Goal: Information Seeking & Learning: Find specific fact

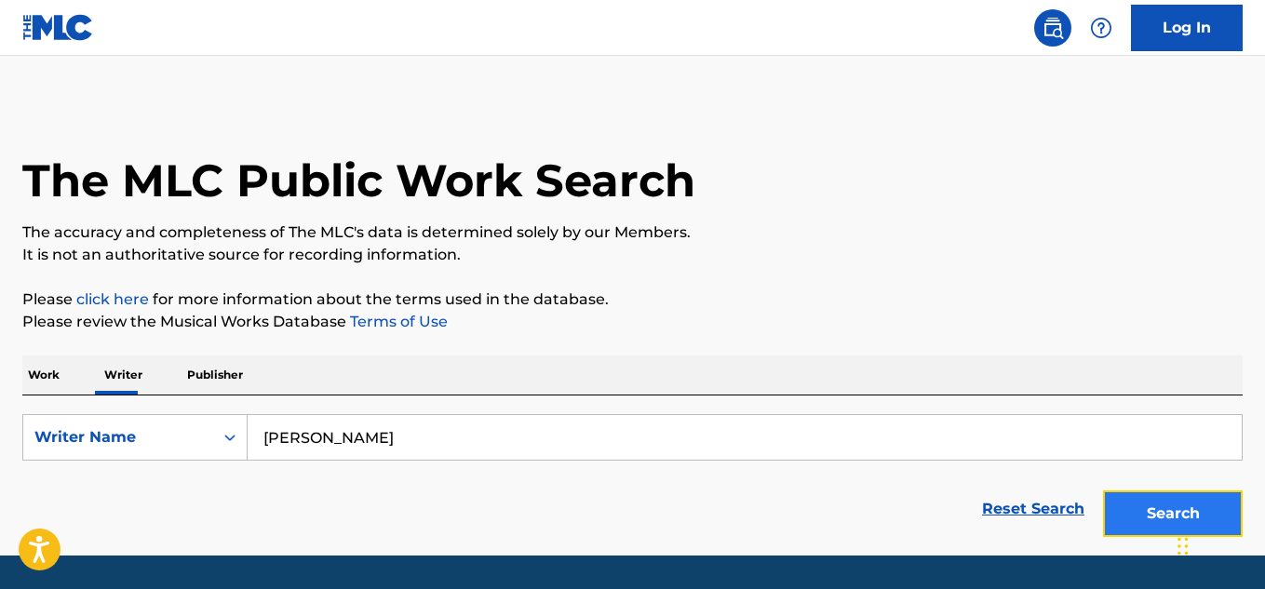
click at [1151, 515] on button "Search" at bounding box center [1173, 514] width 140 height 47
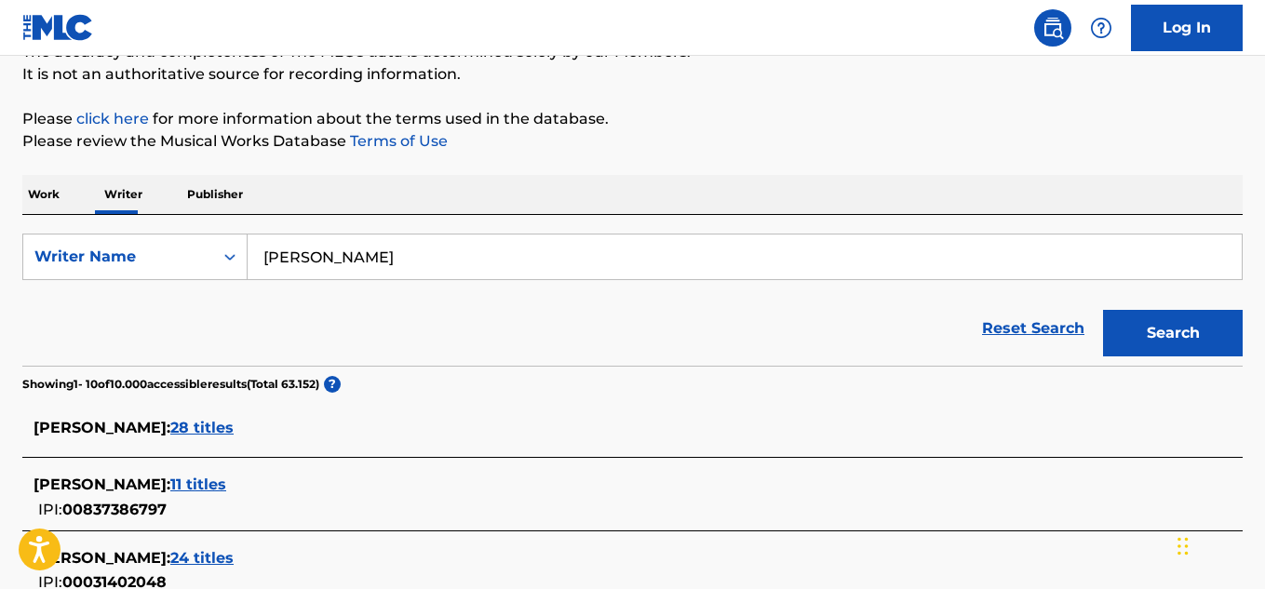
scroll to position [182, 0]
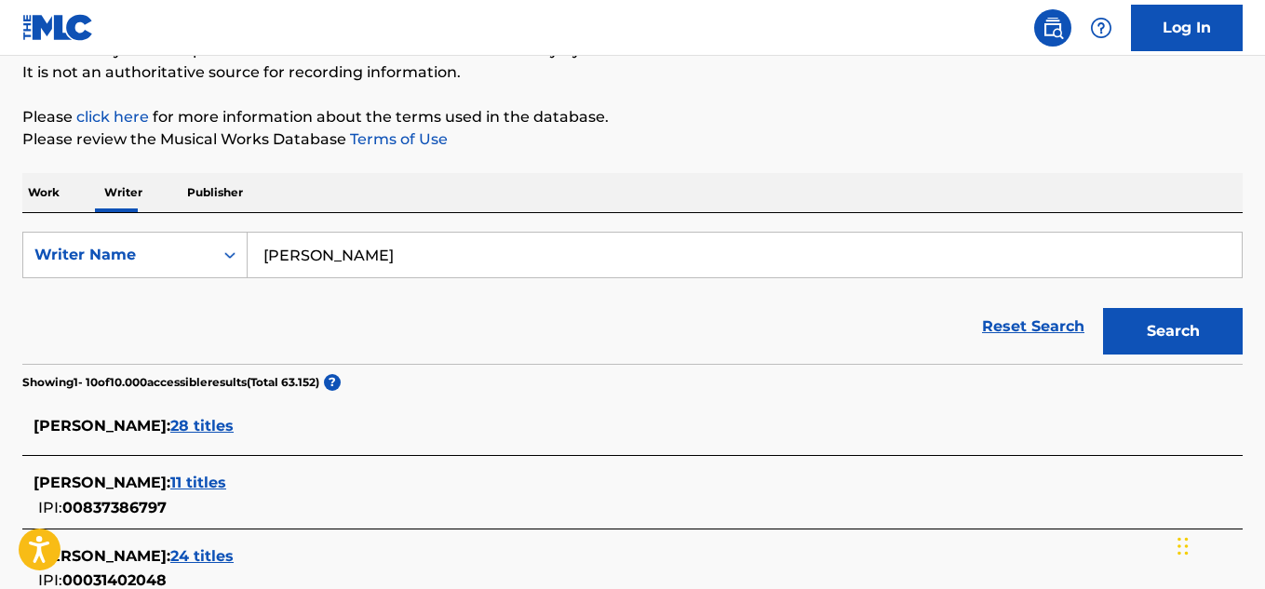
click at [185, 430] on span "28 titles" at bounding box center [201, 426] width 63 height 18
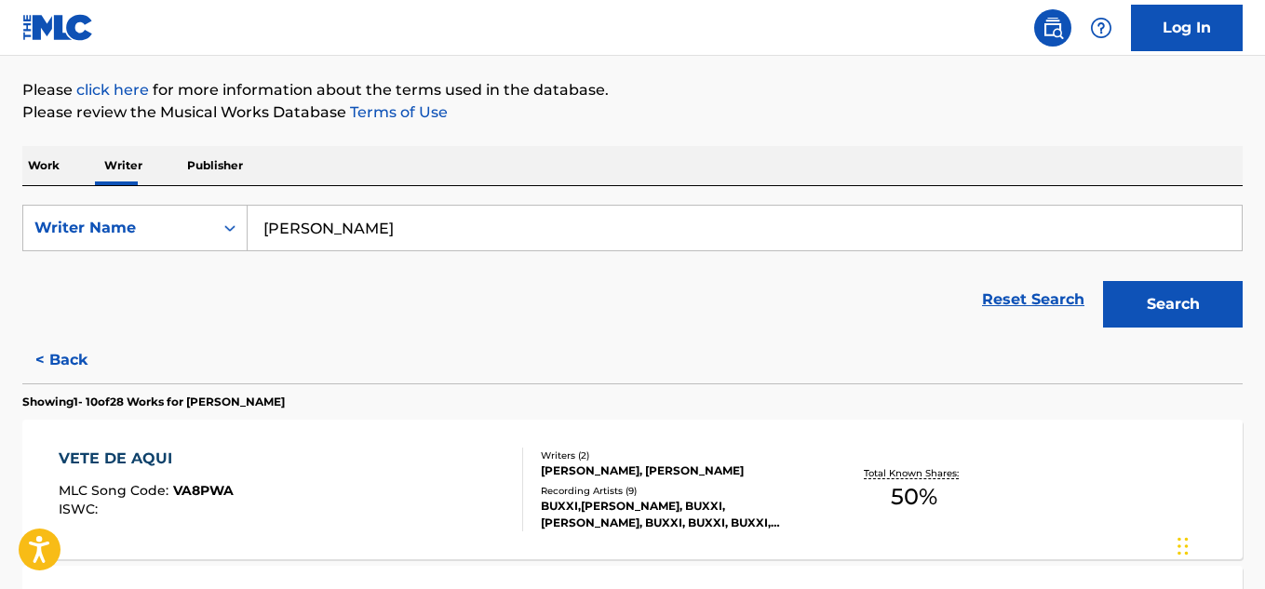
scroll to position [171, 0]
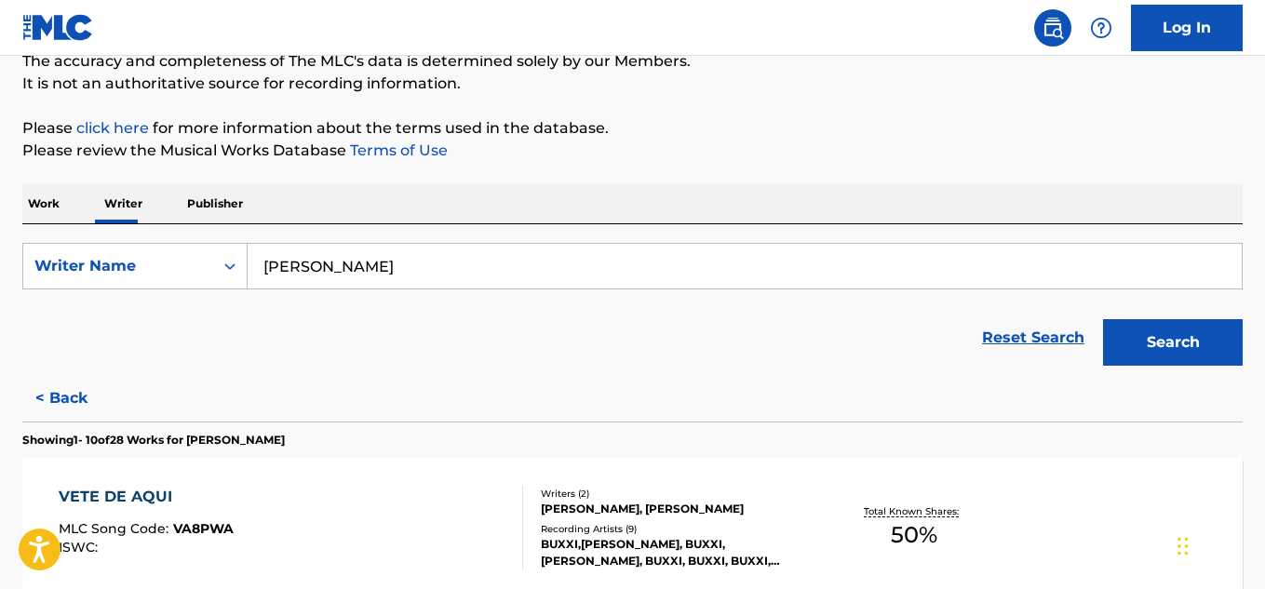
click at [906, 534] on span "50 %" at bounding box center [914, 536] width 47 height 34
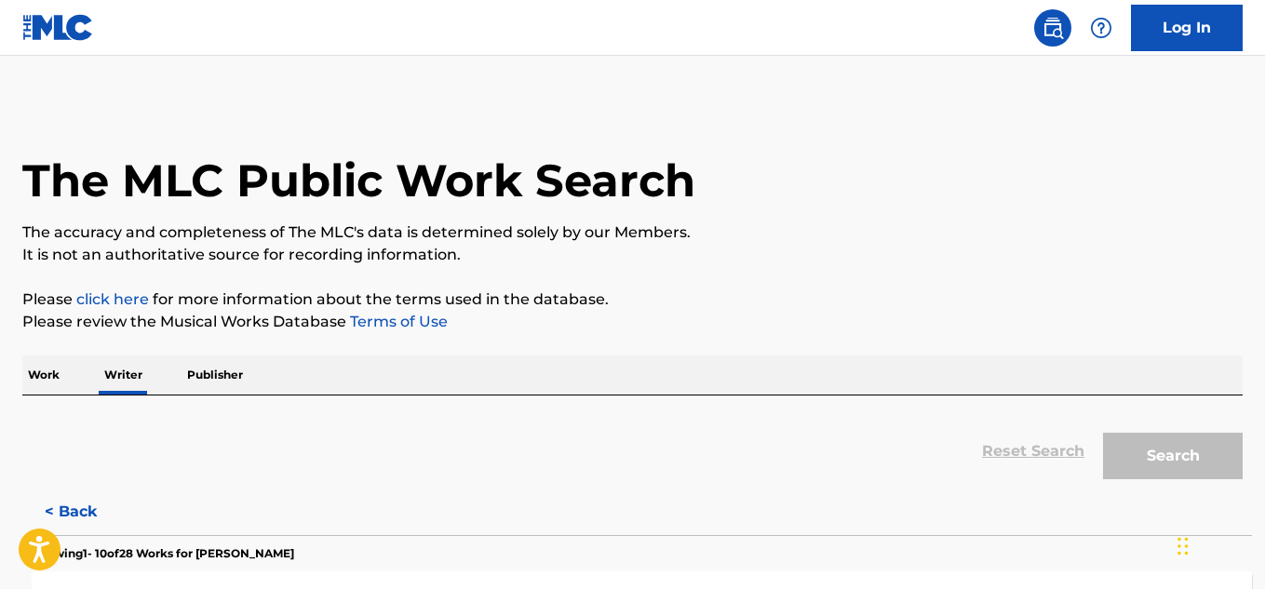
scroll to position [113, 0]
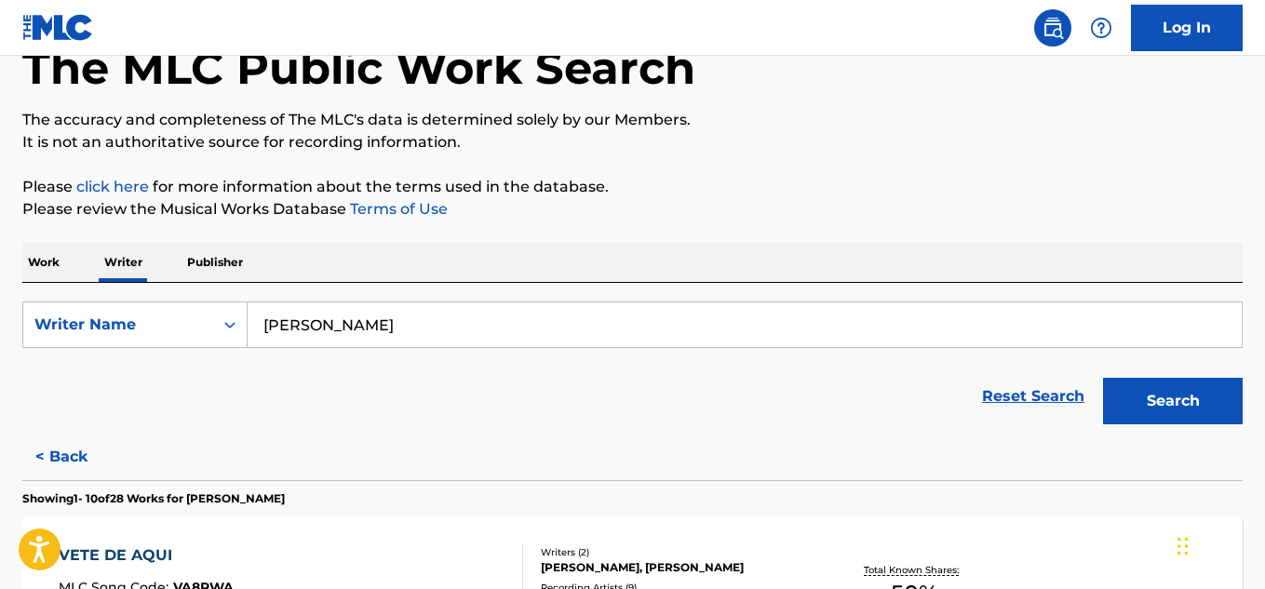
click at [483, 347] on div "[PERSON_NAME]" at bounding box center [745, 325] width 995 height 47
drag, startPoint x: 499, startPoint y: 327, endPoint x: 195, endPoint y: 347, distance: 304.2
click at [195, 347] on div "SearchWithCriteriad0d76c19-c591-4d26-8591-b5e66f03416f Writer Name [PERSON_NAME]" at bounding box center [632, 325] width 1220 height 47
paste input "[PERSON_NAME]"
type input "[PERSON_NAME]"
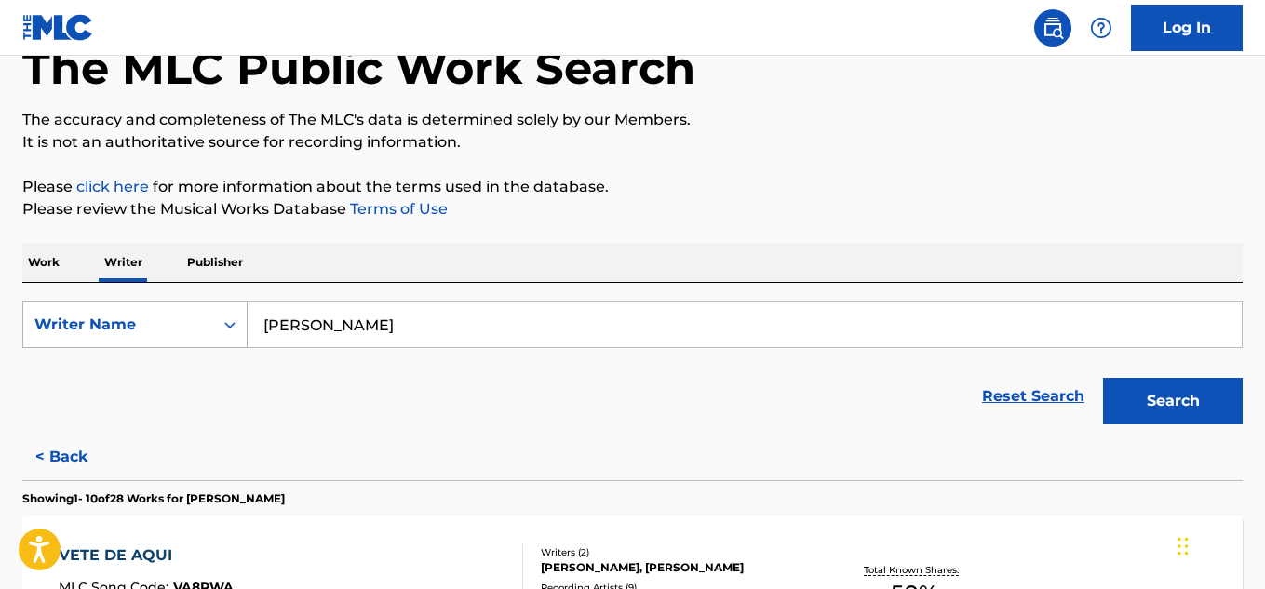
click at [1103, 378] on button "Search" at bounding box center [1173, 401] width 140 height 47
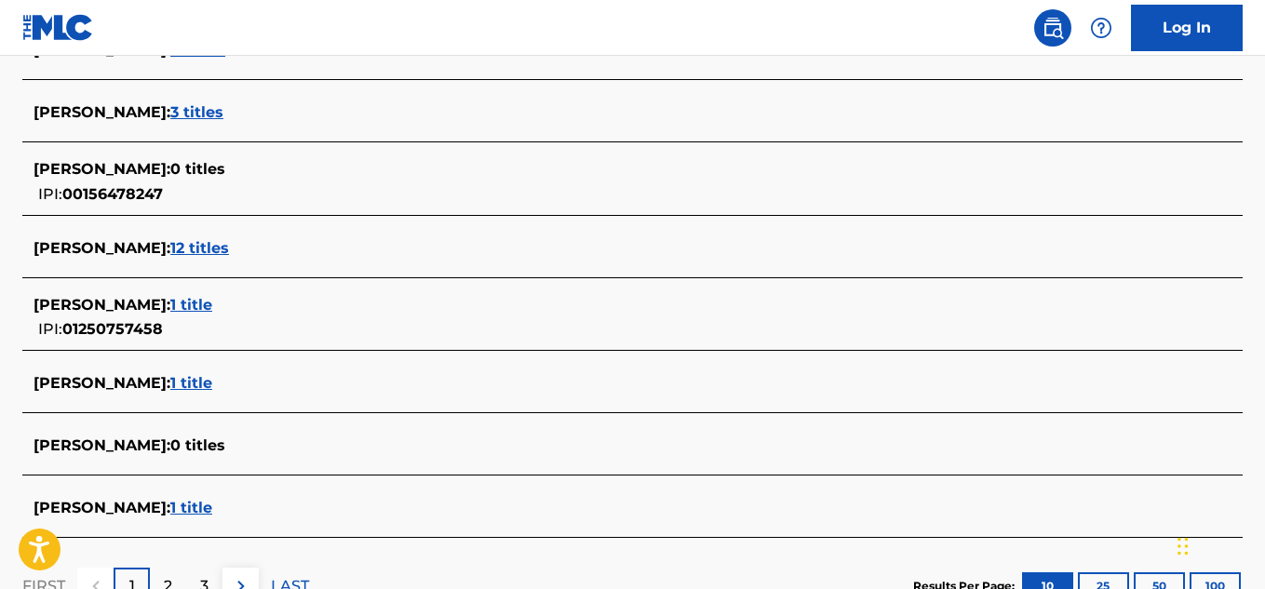
scroll to position [689, 0]
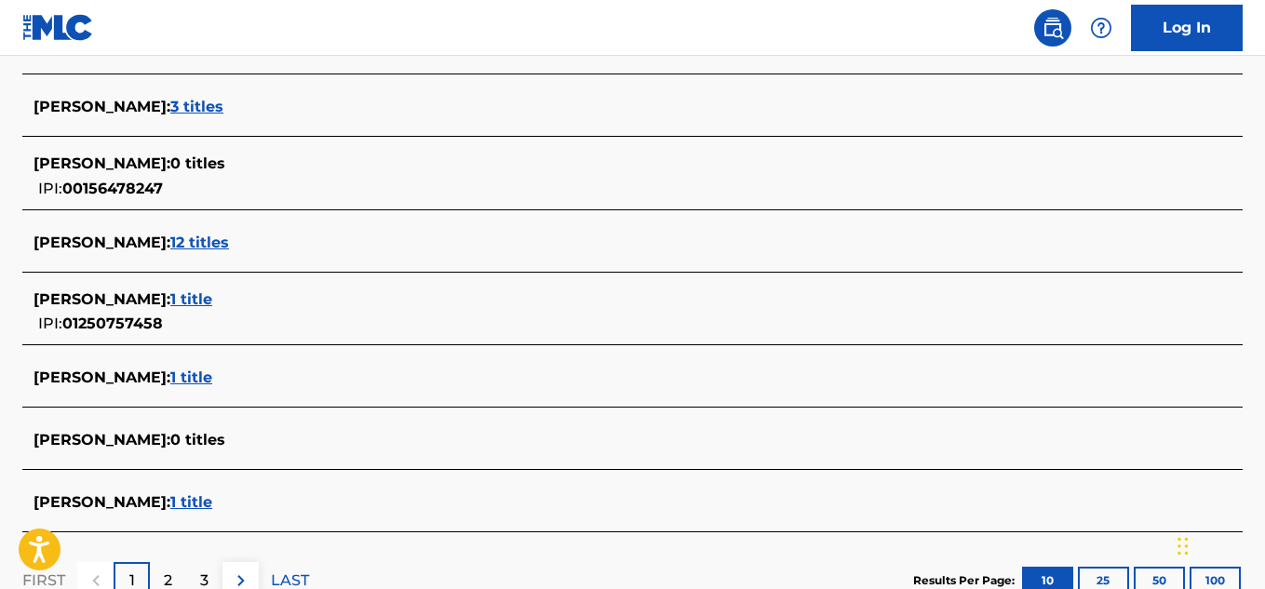
click at [212, 374] on span "1 title" at bounding box center [191, 378] width 42 height 18
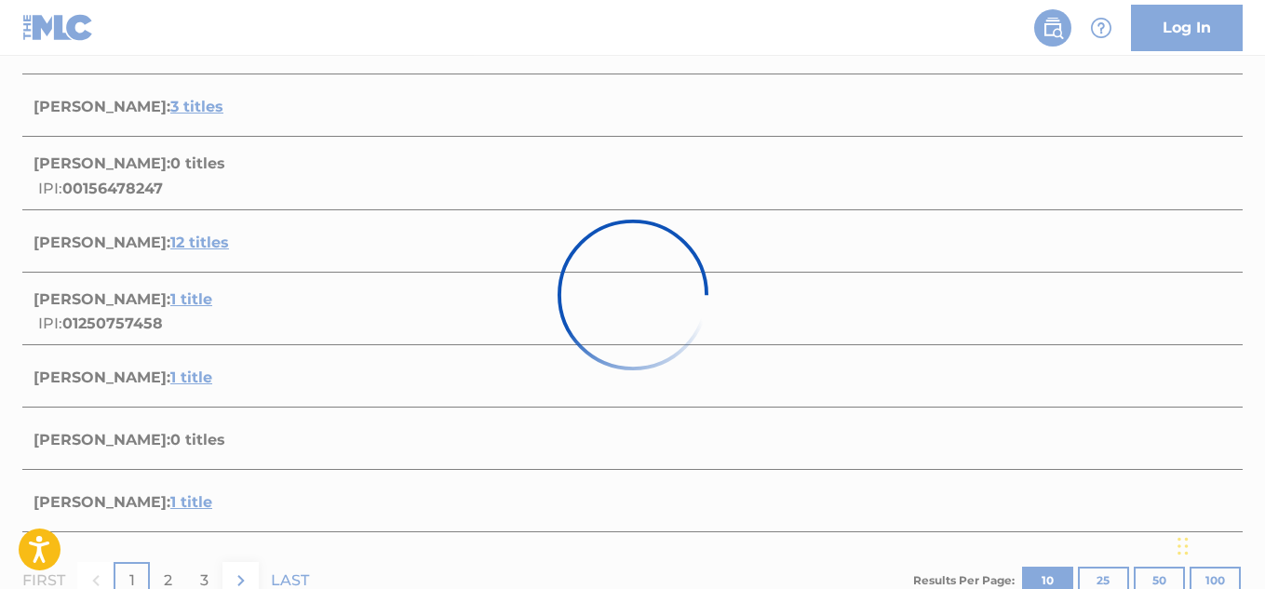
scroll to position [366, 0]
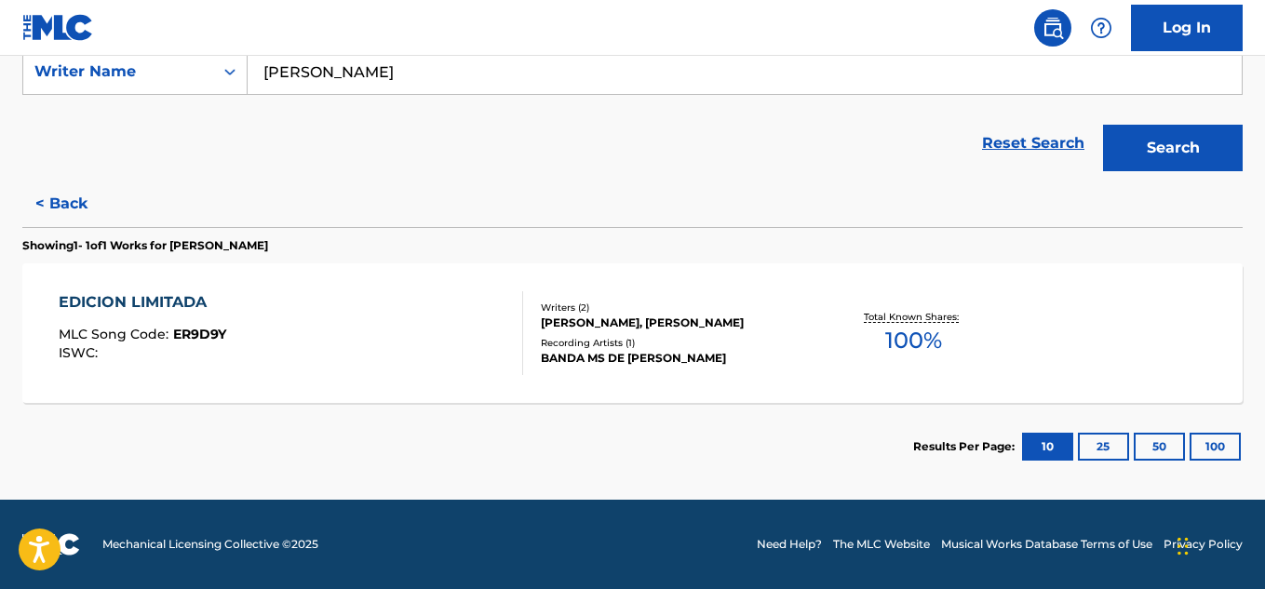
click at [870, 334] on div "Total Known Shares: 100 %" at bounding box center [914, 333] width 203 height 57
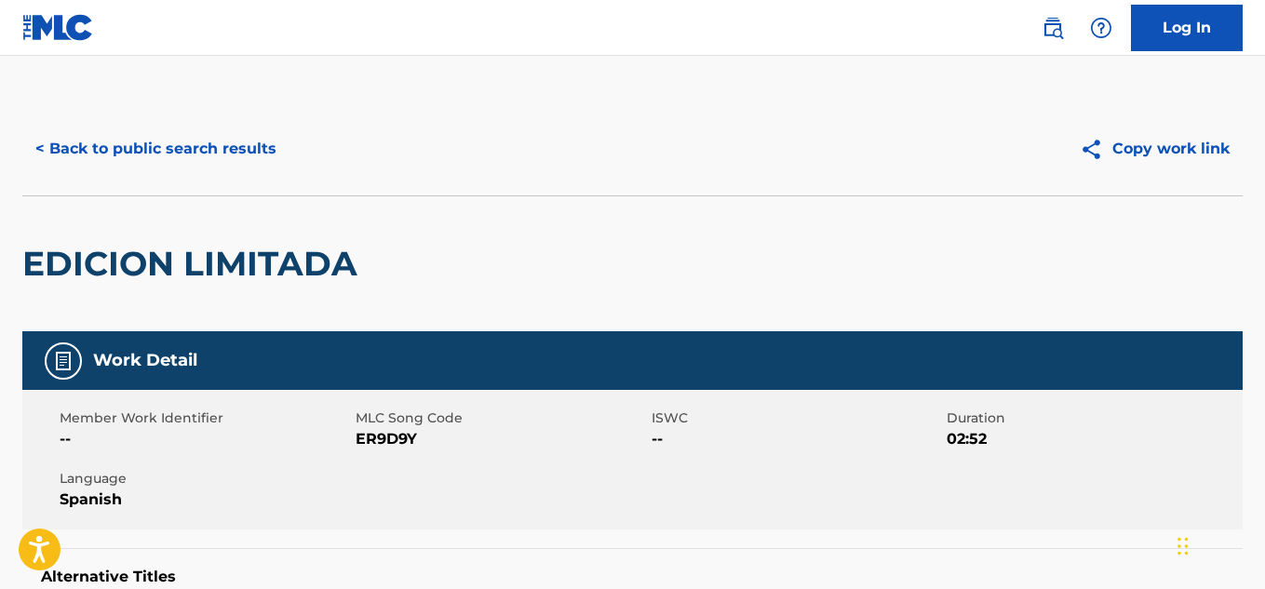
scroll to position [113, 0]
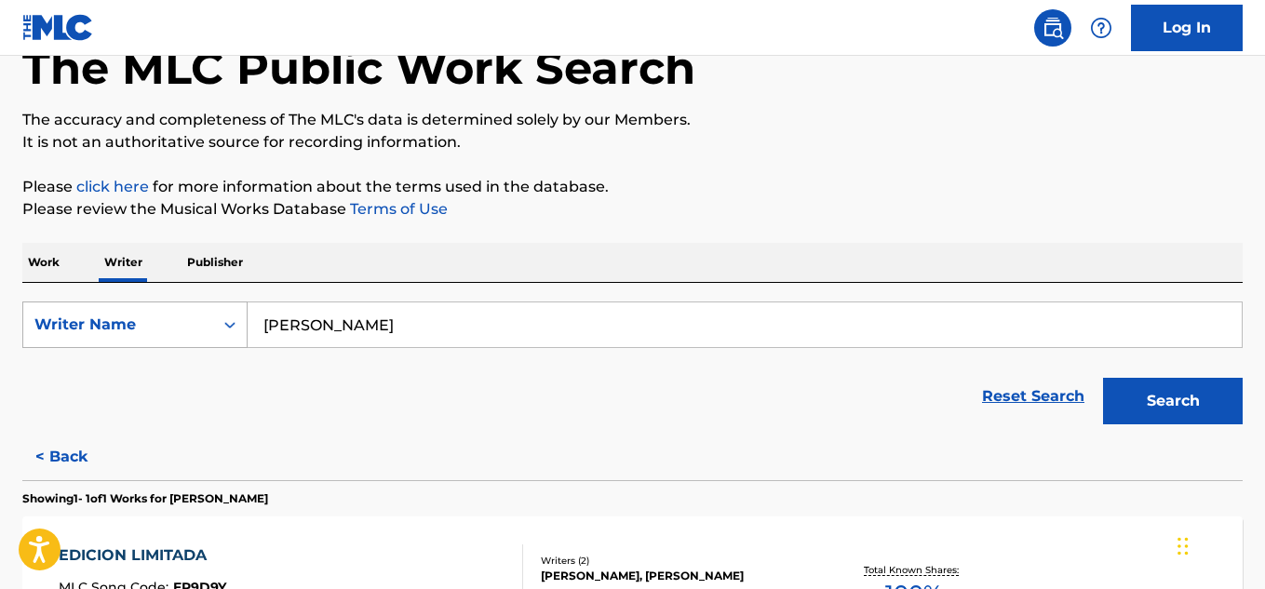
drag, startPoint x: 586, startPoint y: 328, endPoint x: 202, endPoint y: 313, distance: 384.8
click at [202, 313] on div "SearchWithCriteriad0d76c19-c591-4d26-8591-b5e66f03416f Writer Name [PERSON_NAME]" at bounding box center [632, 325] width 1220 height 47
paste input "[PERSON_NAME]"
type input "[PERSON_NAME]"
click at [1157, 394] on button "Search" at bounding box center [1173, 401] width 140 height 47
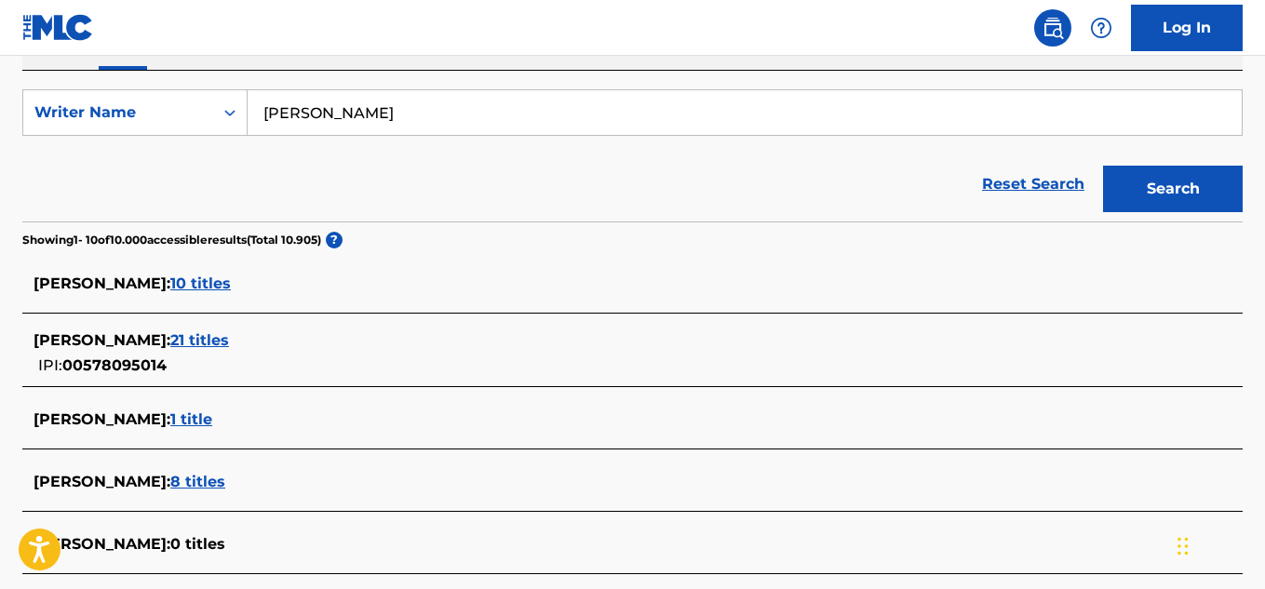
scroll to position [373, 0]
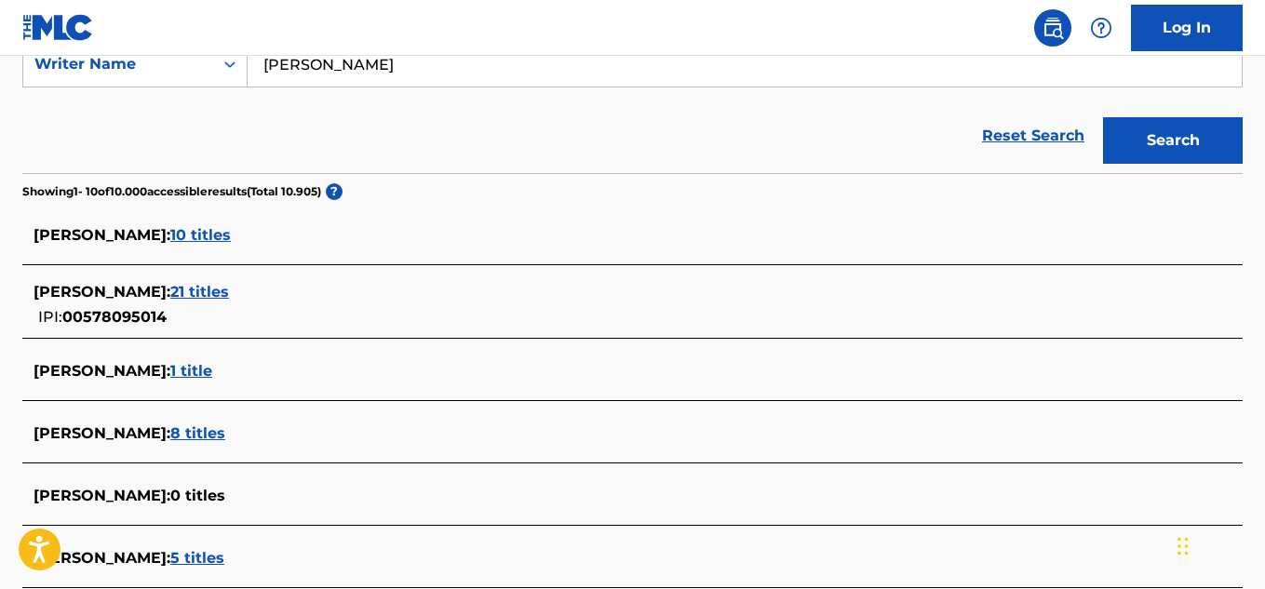
click at [231, 234] on span "10 titles" at bounding box center [200, 235] width 61 height 18
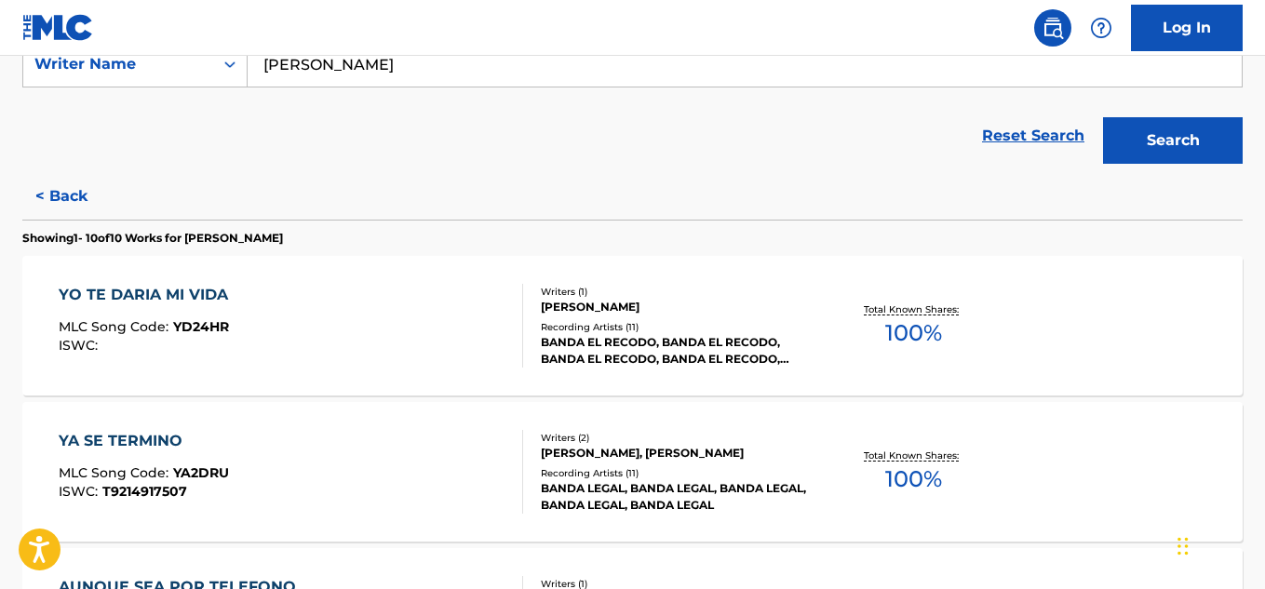
click at [911, 330] on span "100 %" at bounding box center [913, 334] width 57 height 34
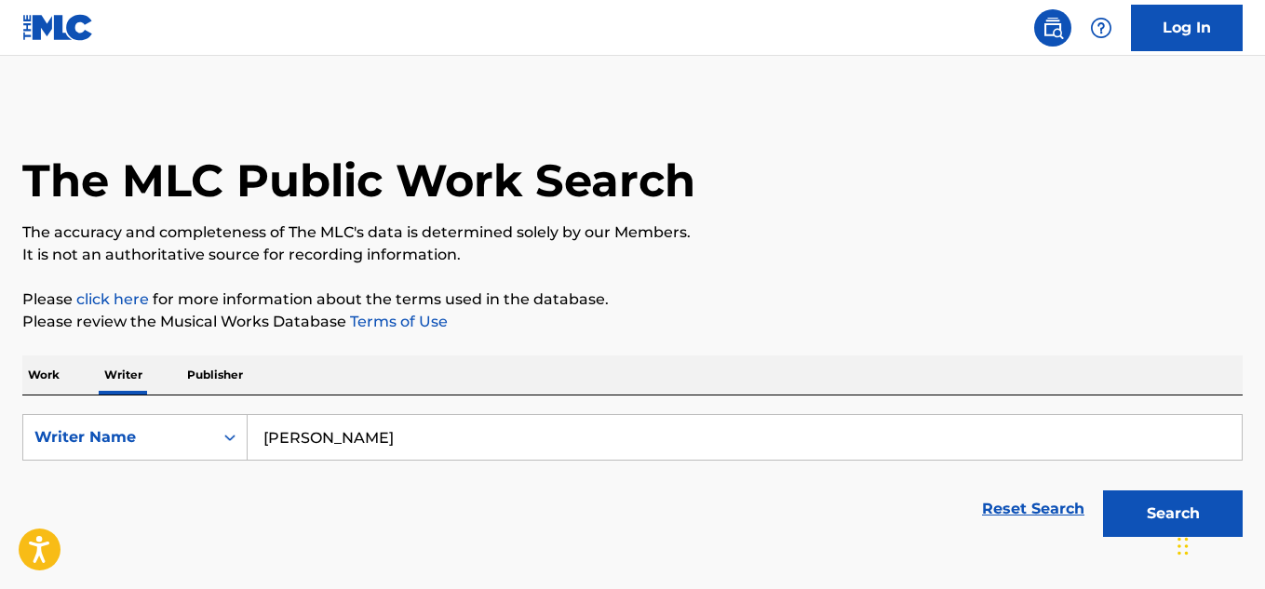
scroll to position [113, 0]
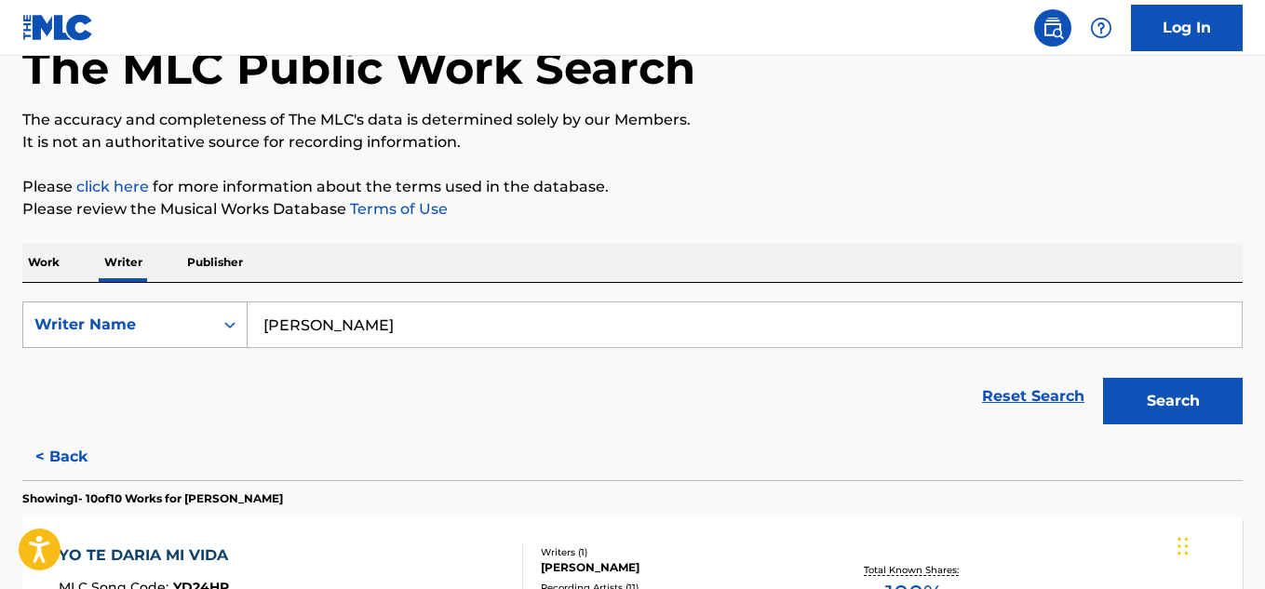
drag, startPoint x: 461, startPoint y: 324, endPoint x: 190, endPoint y: 324, distance: 270.9
click at [190, 324] on div "SearchWithCriteriad0d76c19-c591-4d26-8591-b5e66f03416f Writer Name [PERSON_NAME]" at bounding box center [632, 325] width 1220 height 47
paste input "[PERSON_NAME]"
type input "[PERSON_NAME]"
click at [1139, 411] on button "Search" at bounding box center [1173, 401] width 140 height 47
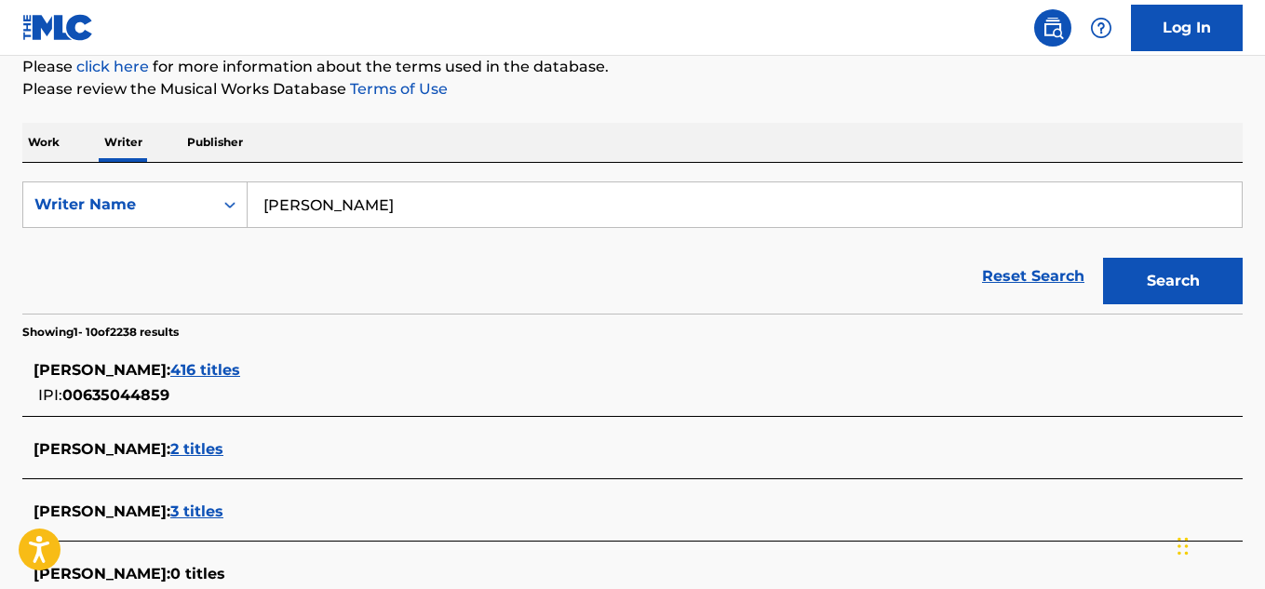
scroll to position [234, 0]
click at [240, 374] on span "416 titles" at bounding box center [205, 369] width 70 height 18
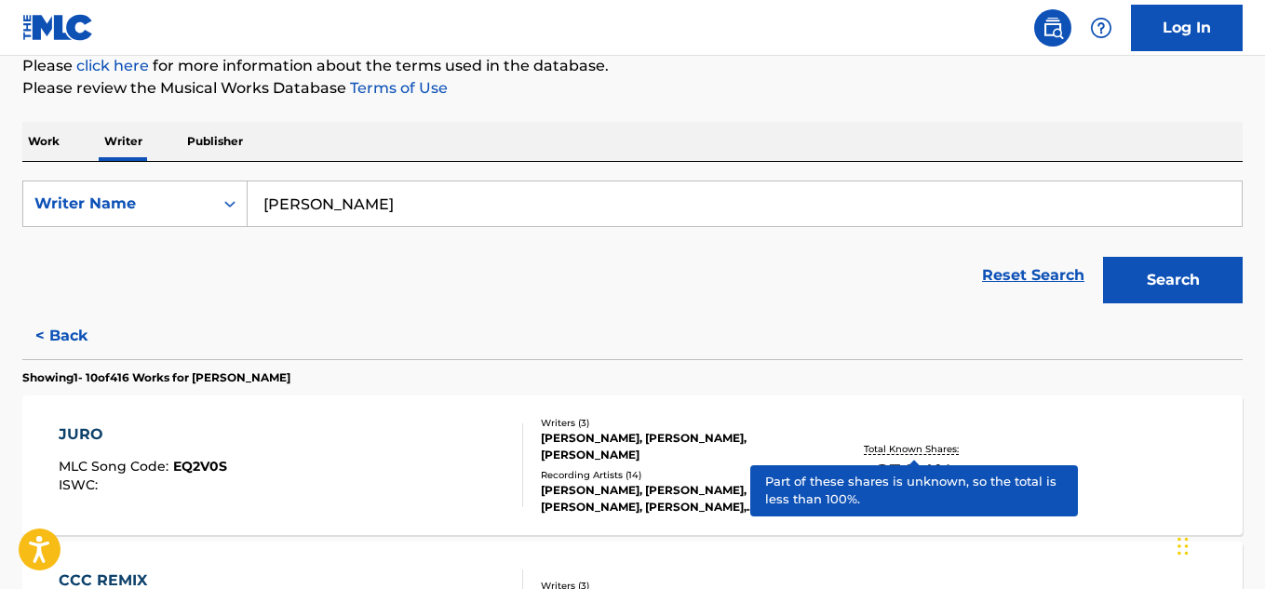
scroll to position [373, 0]
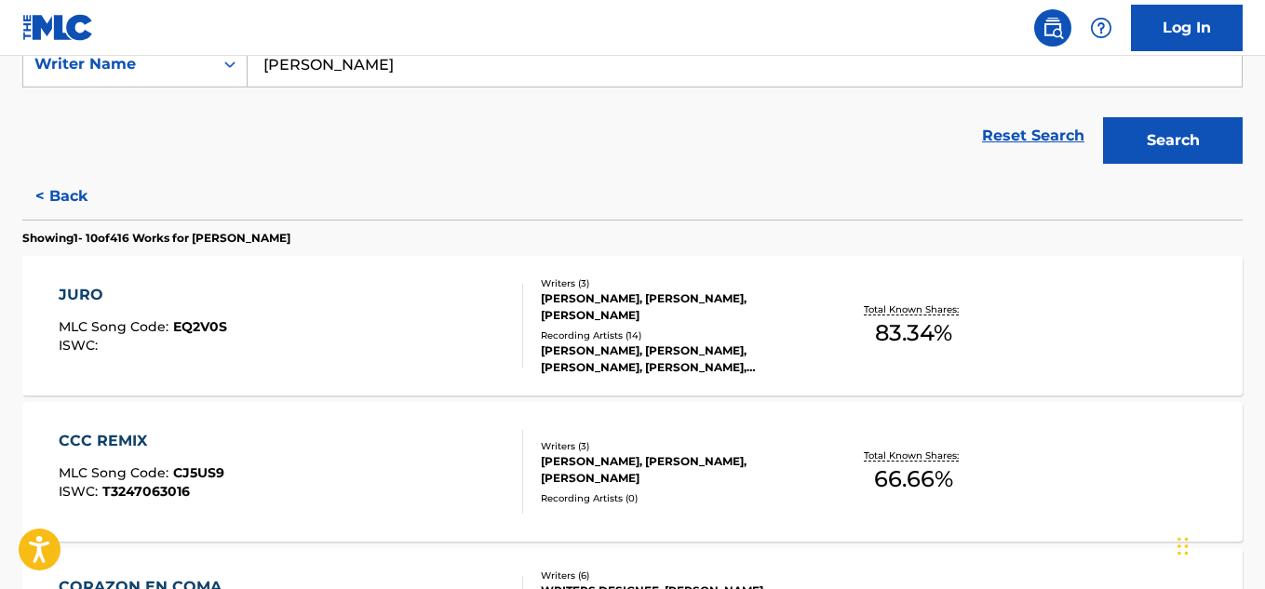
click at [912, 336] on span "83.34 %" at bounding box center [913, 334] width 77 height 34
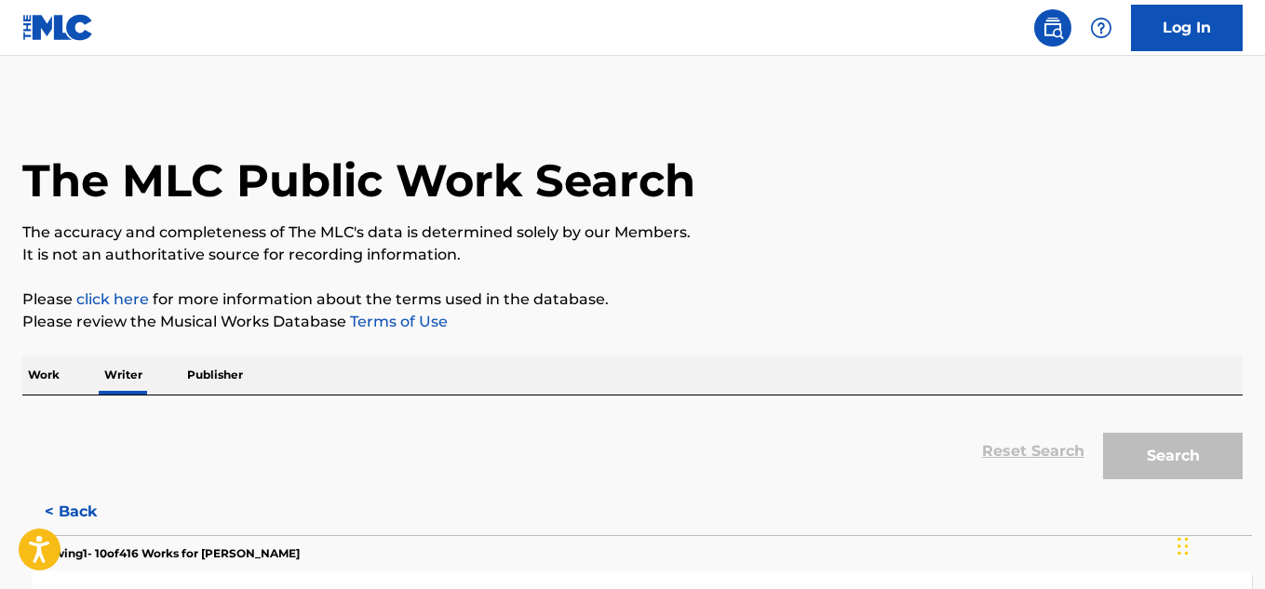
scroll to position [113, 0]
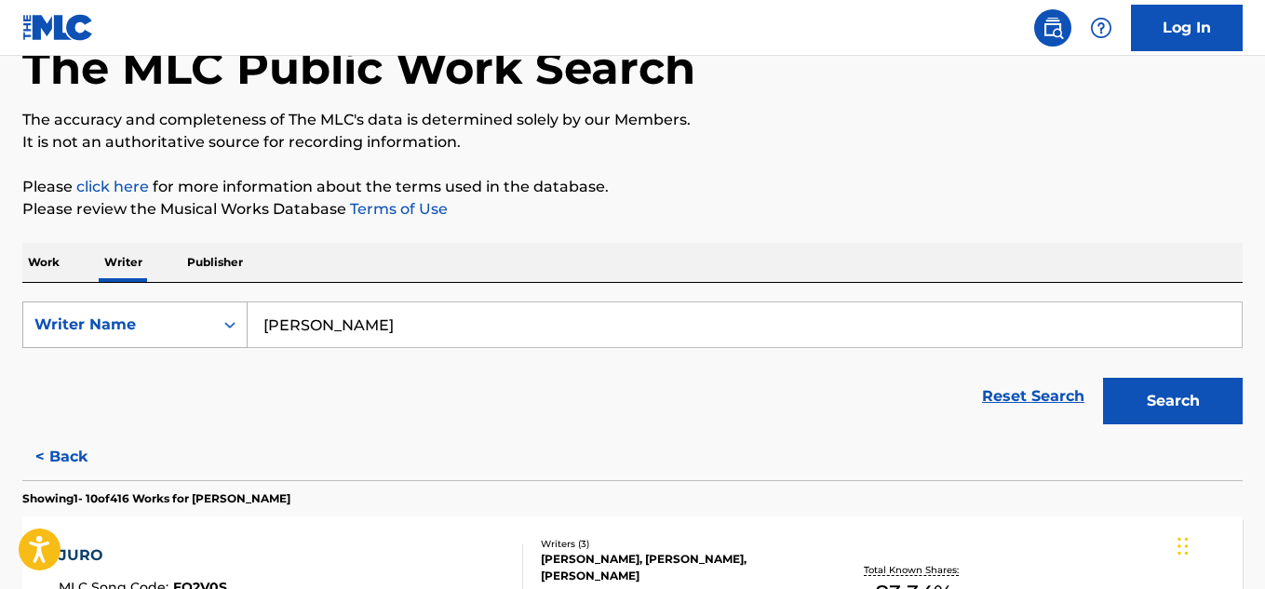
drag, startPoint x: 391, startPoint y: 327, endPoint x: 242, endPoint y: 330, distance: 149.0
click at [242, 330] on div "SearchWithCriteriad0d76c19-c591-4d26-8591-b5e66f03416f Writer Name [PERSON_NAME]" at bounding box center [632, 325] width 1220 height 47
paste input "[PERSON_NAME]"
type input "[PERSON_NAME]"
drag, startPoint x: 1174, startPoint y: 406, endPoint x: 778, endPoint y: 61, distance: 525.2
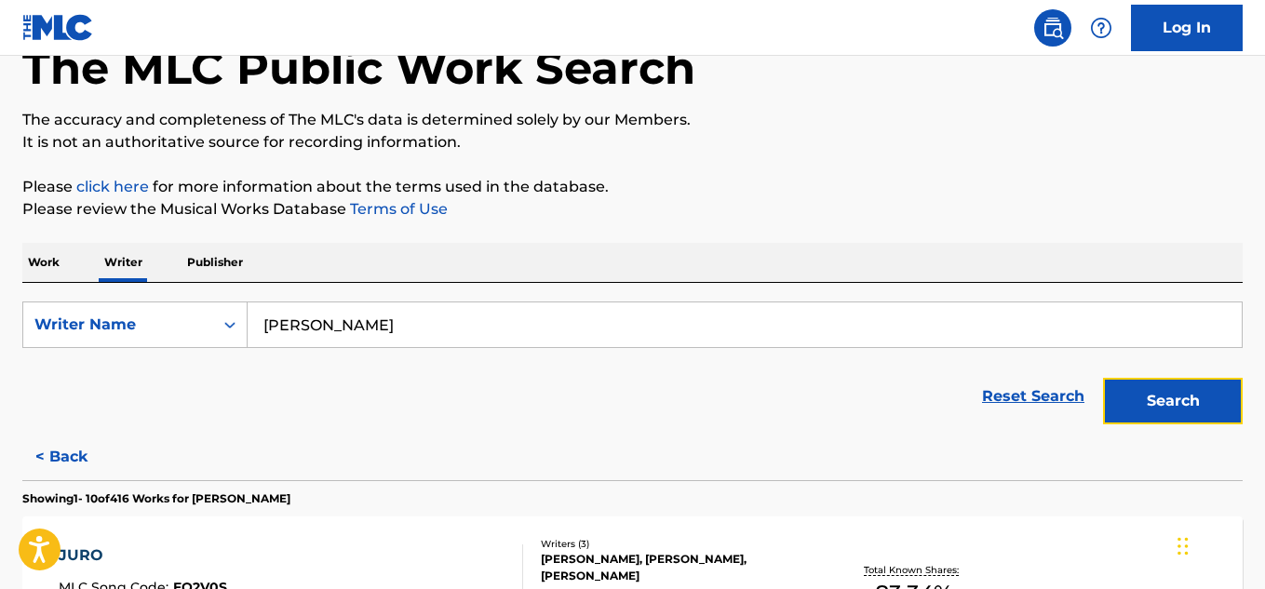
click at [1173, 406] on button "Search" at bounding box center [1173, 401] width 140 height 47
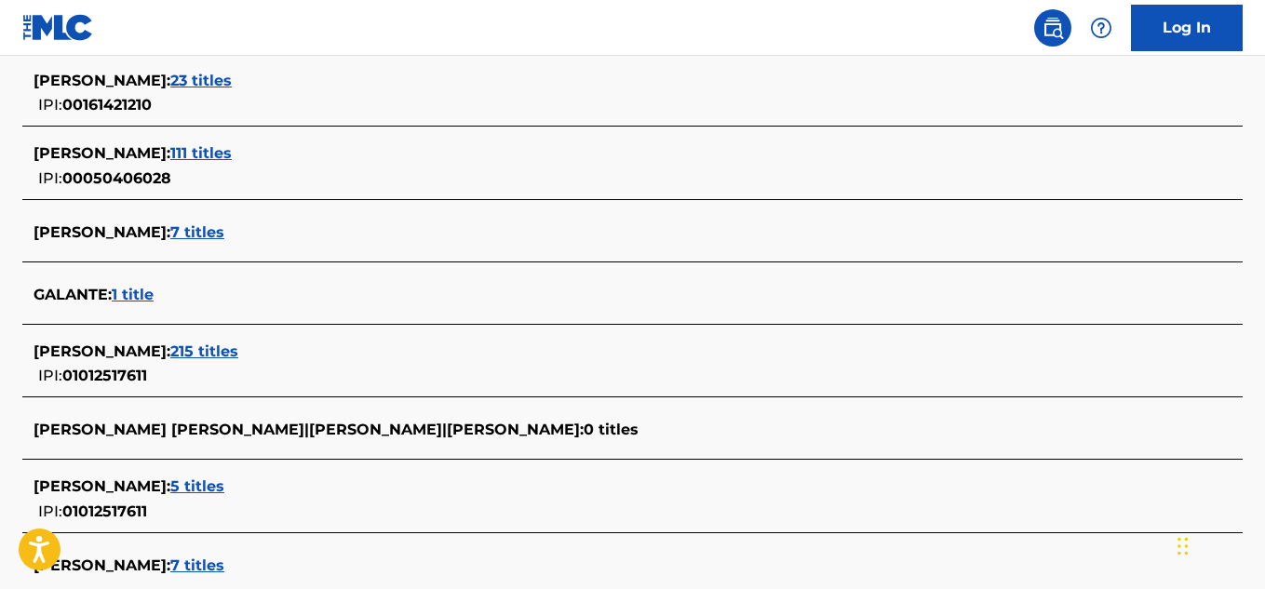
scroll to position [600, 0]
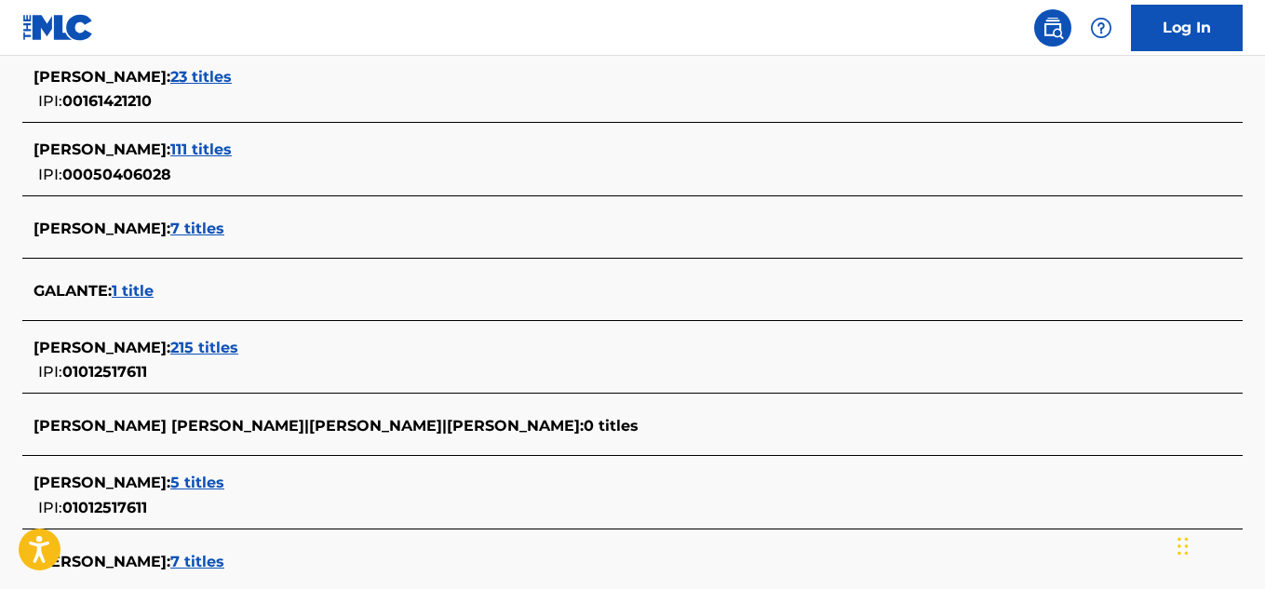
click at [210, 343] on span "215 titles" at bounding box center [204, 348] width 68 height 18
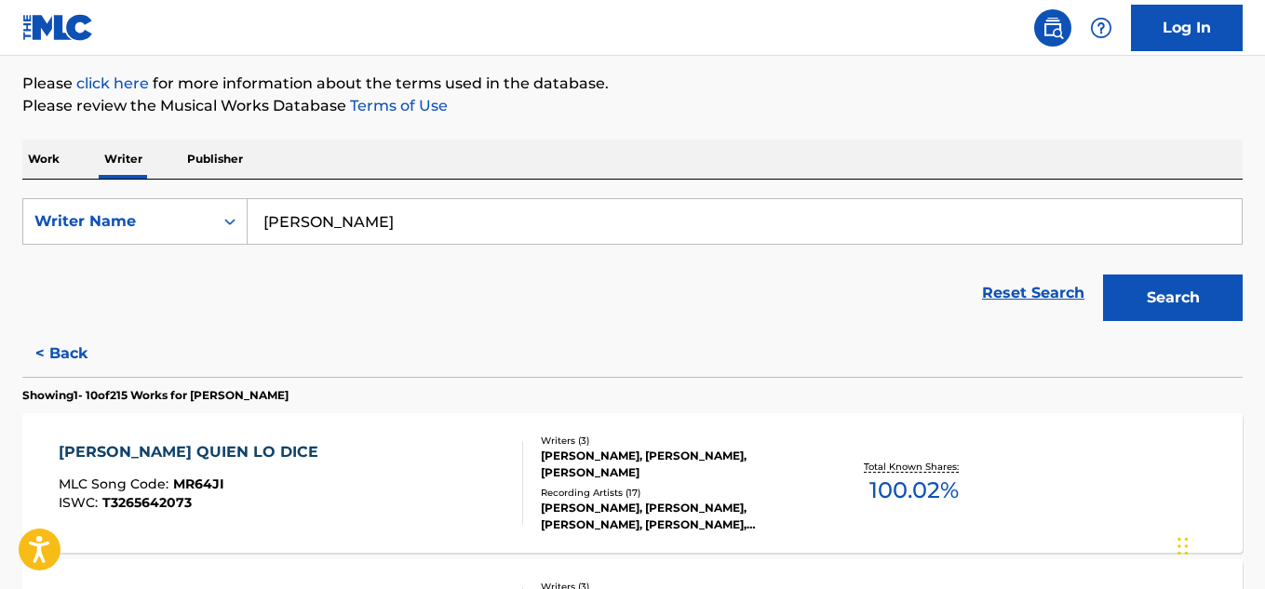
scroll to position [215, 0]
click at [1149, 291] on button "Search" at bounding box center [1173, 299] width 140 height 47
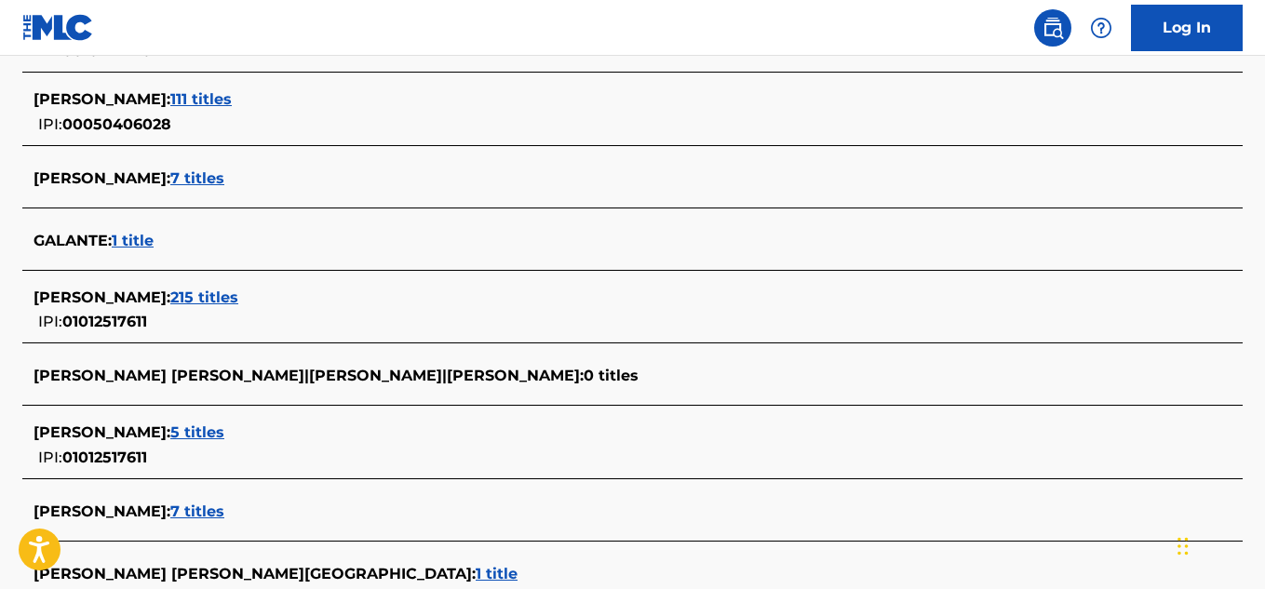
scroll to position [651, 0]
click at [224, 429] on span "5 titles" at bounding box center [197, 432] width 54 height 18
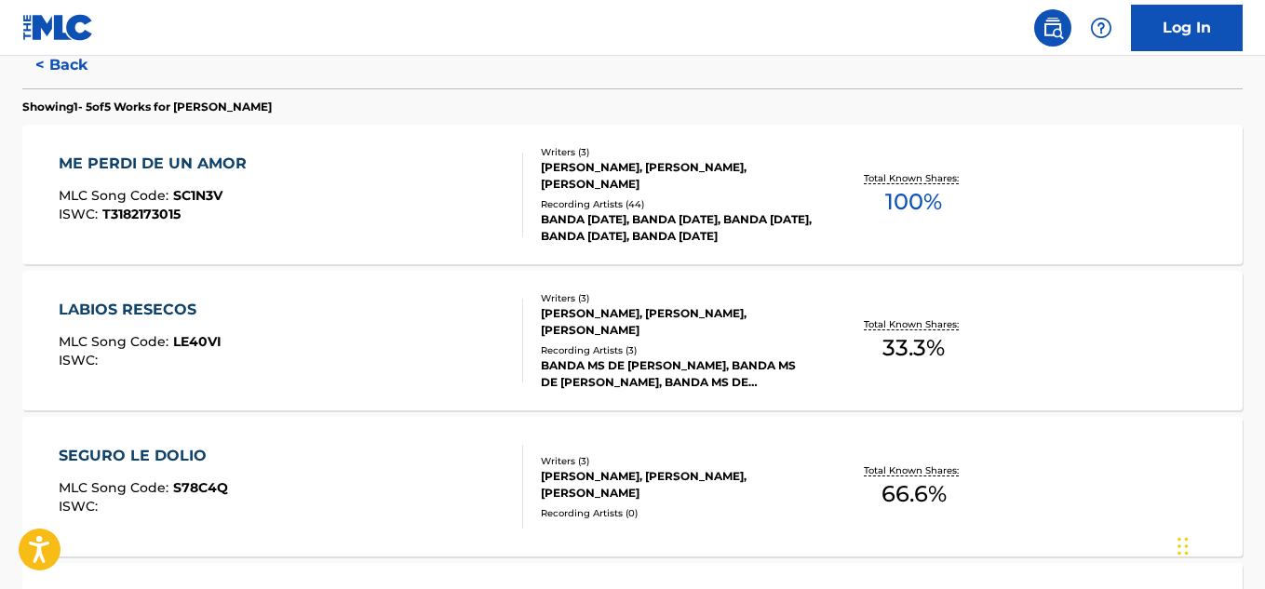
scroll to position [497, 0]
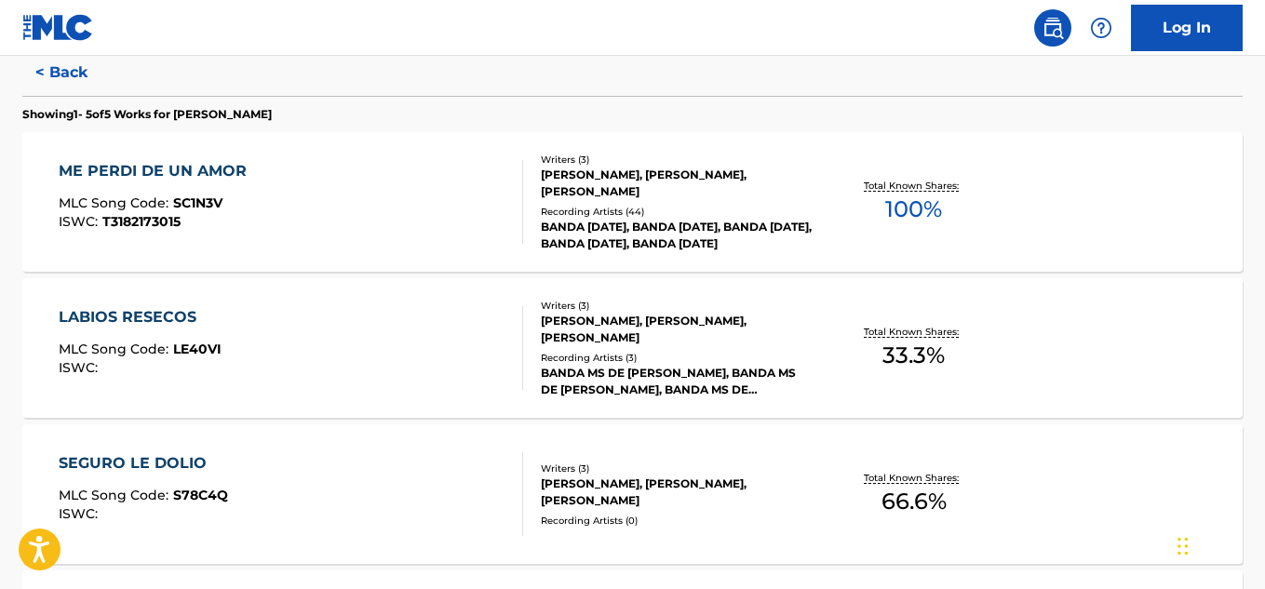
click at [902, 208] on span "100 %" at bounding box center [913, 210] width 57 height 34
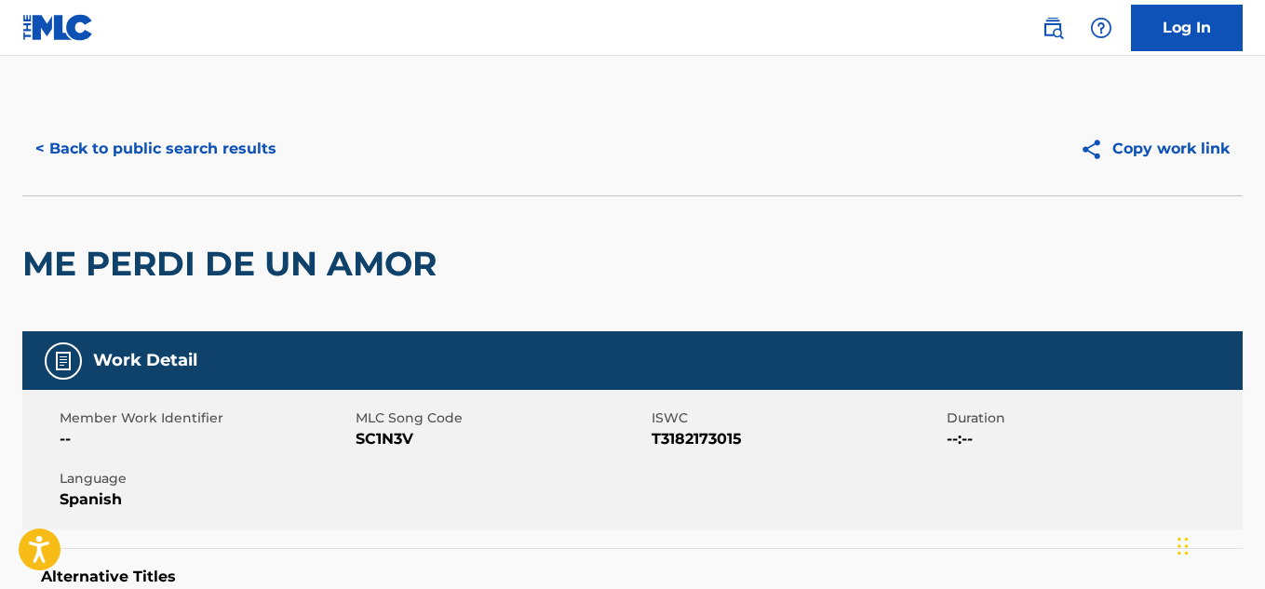
scroll to position [113, 0]
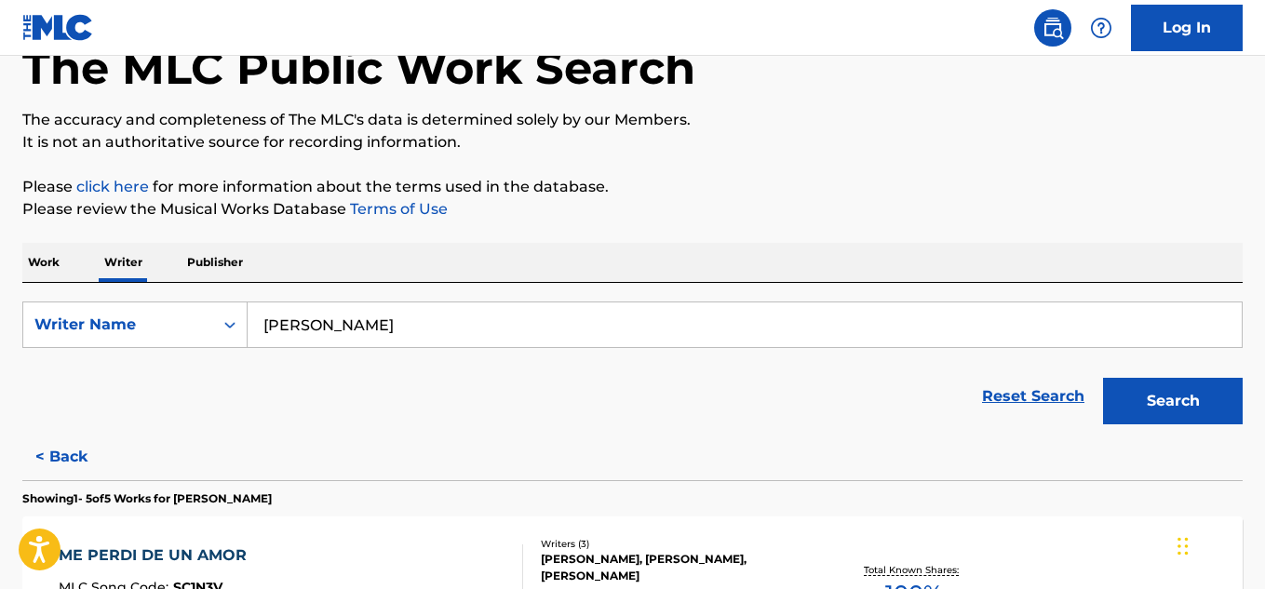
drag, startPoint x: 267, startPoint y: 317, endPoint x: 534, endPoint y: 329, distance: 267.4
click at [534, 329] on input "[PERSON_NAME]" at bounding box center [745, 325] width 994 height 45
paste input "[PERSON_NAME]"
type input "[PERSON_NAME]"
click at [1153, 390] on button "Search" at bounding box center [1173, 401] width 140 height 47
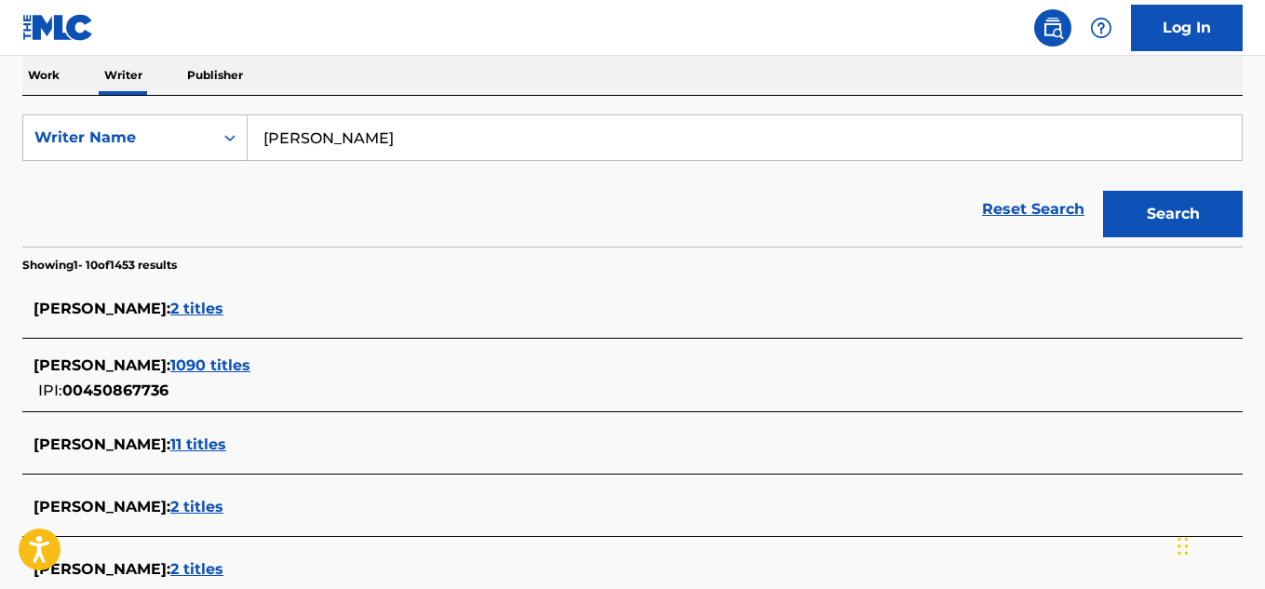
scroll to position [301, 0]
click at [250, 363] on span "1090 titles" at bounding box center [210, 365] width 80 height 18
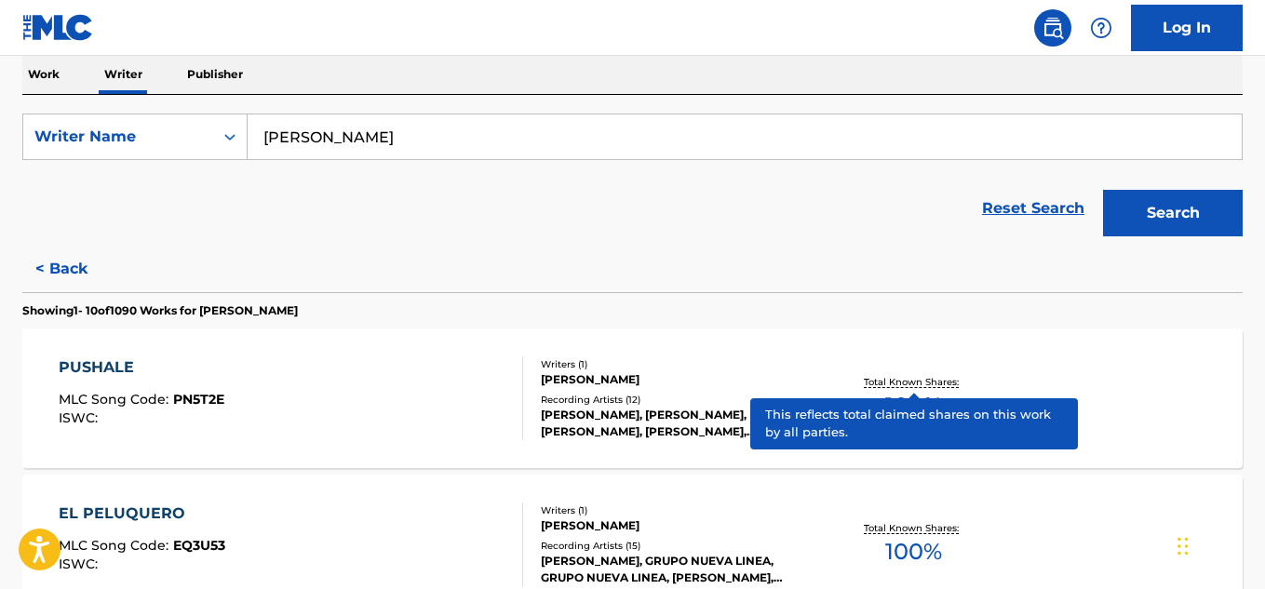
click at [899, 404] on span "100 %" at bounding box center [913, 406] width 57 height 34
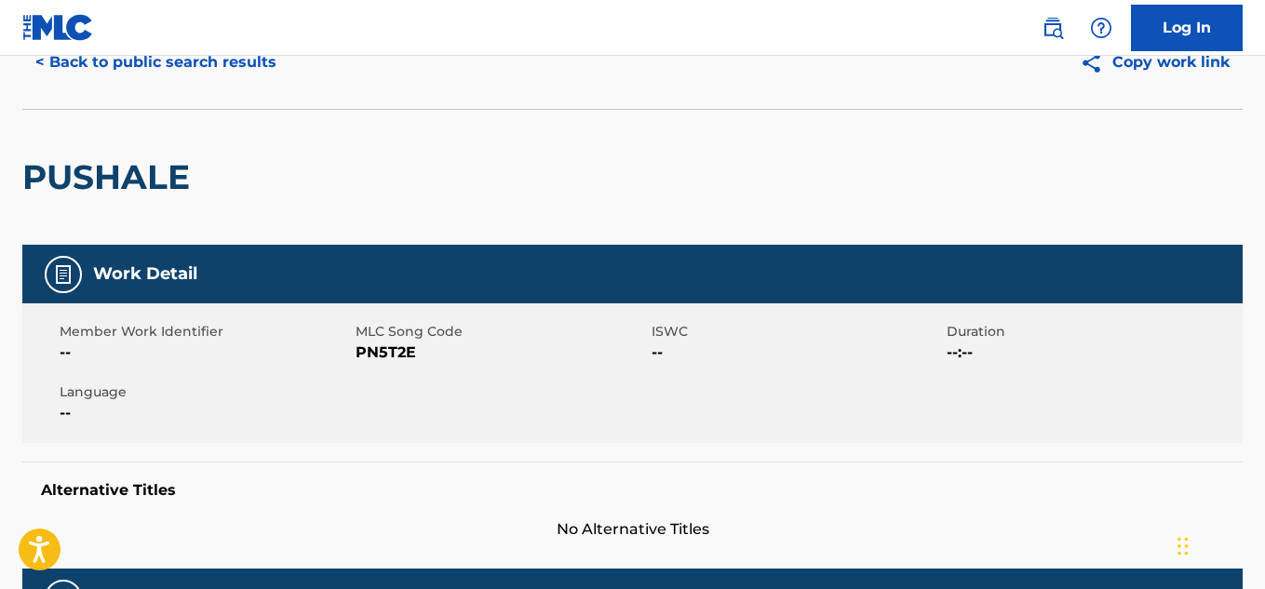
scroll to position [80, 0]
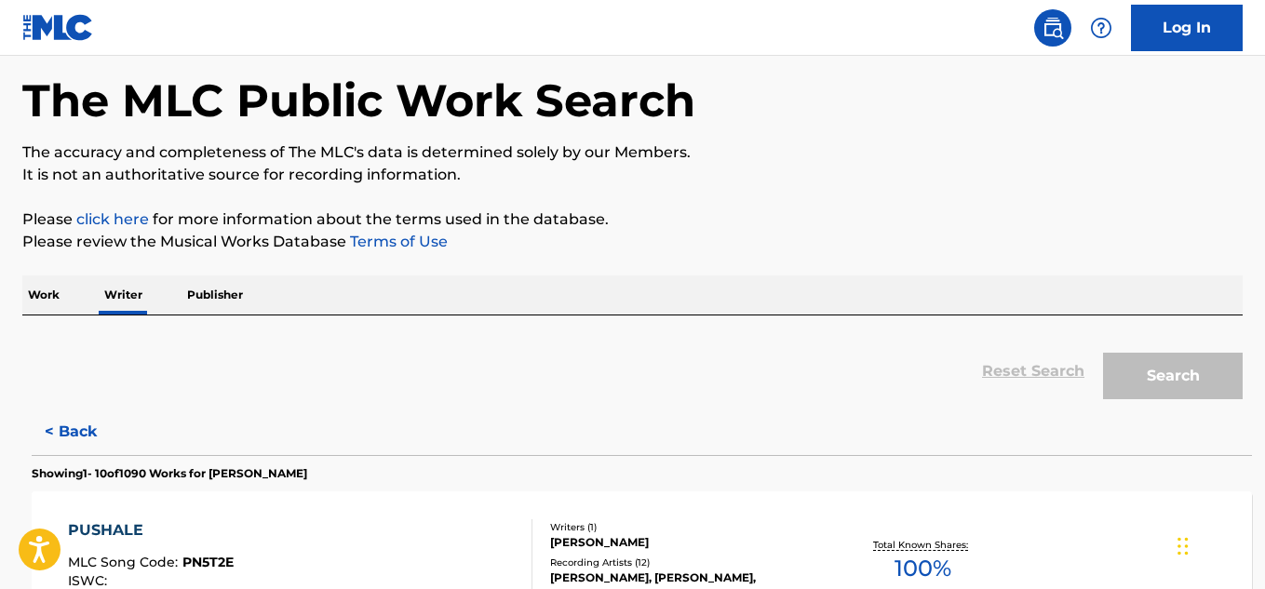
scroll to position [113, 0]
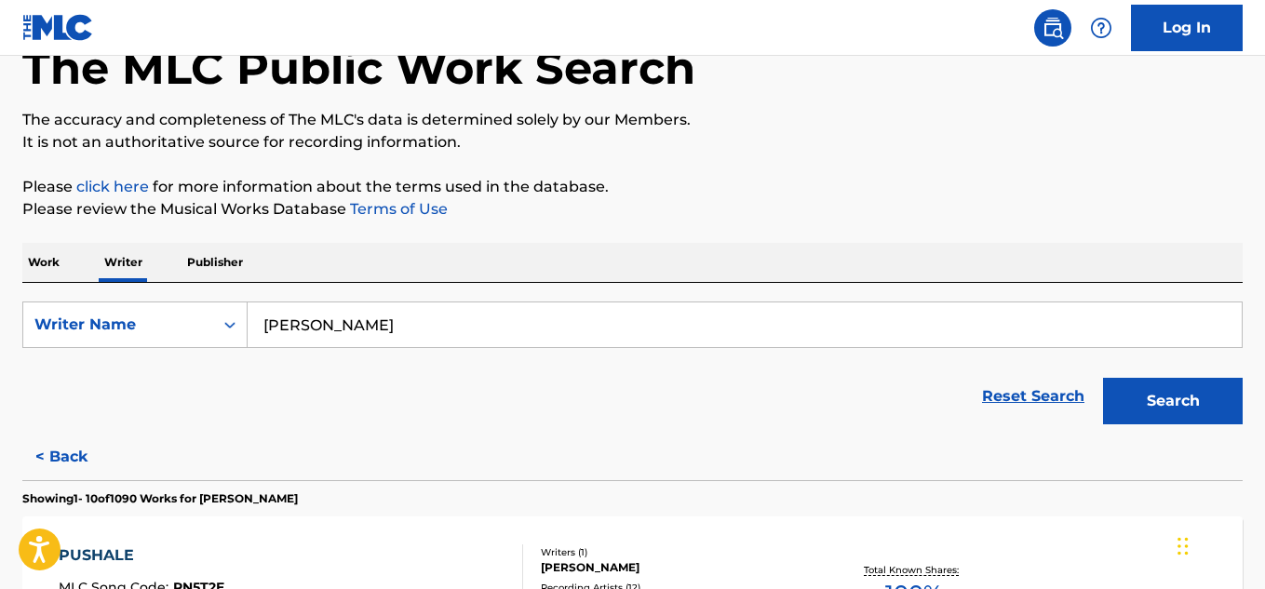
drag, startPoint x: 259, startPoint y: 325, endPoint x: 937, endPoint y: 333, distance: 678.7
click at [937, 333] on input "[PERSON_NAME]" at bounding box center [745, 325] width 994 height 45
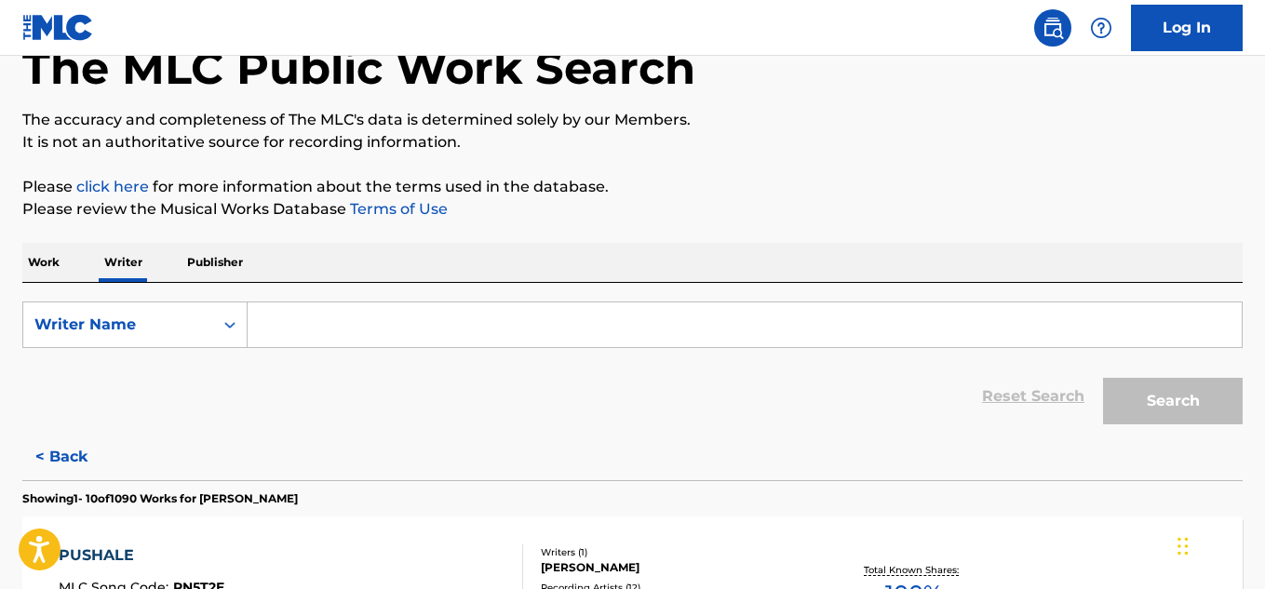
paste input "[PERSON_NAME]"
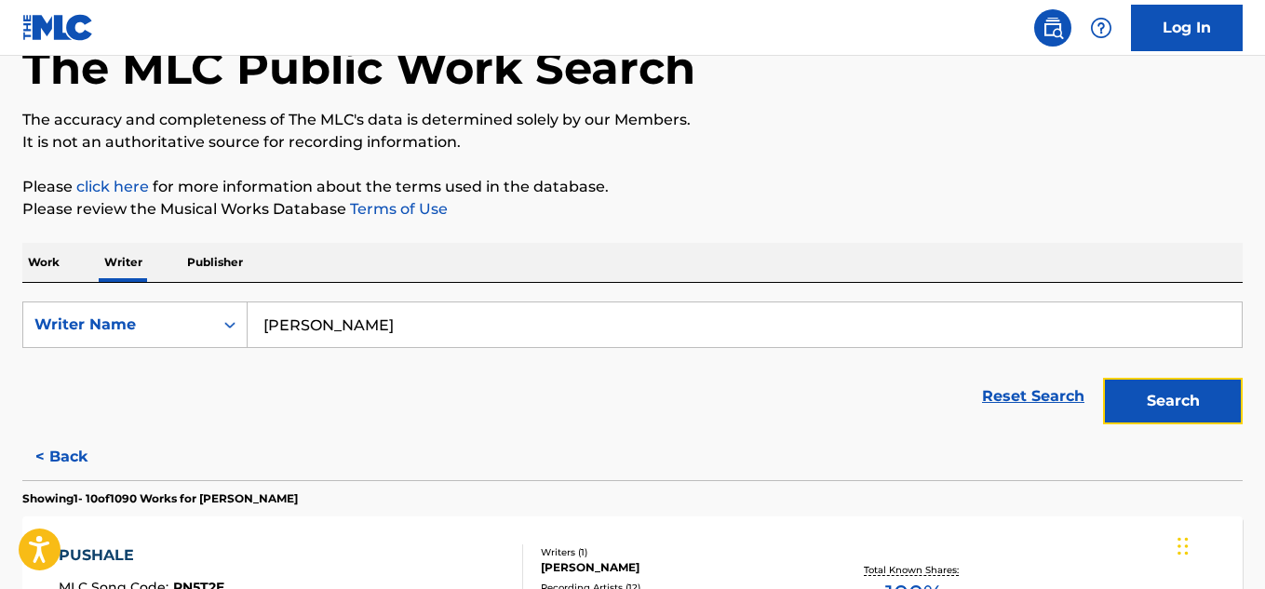
drag, startPoint x: 1183, startPoint y: 398, endPoint x: 1048, endPoint y: 354, distance: 141.9
click at [1183, 396] on button "Search" at bounding box center [1173, 401] width 140 height 47
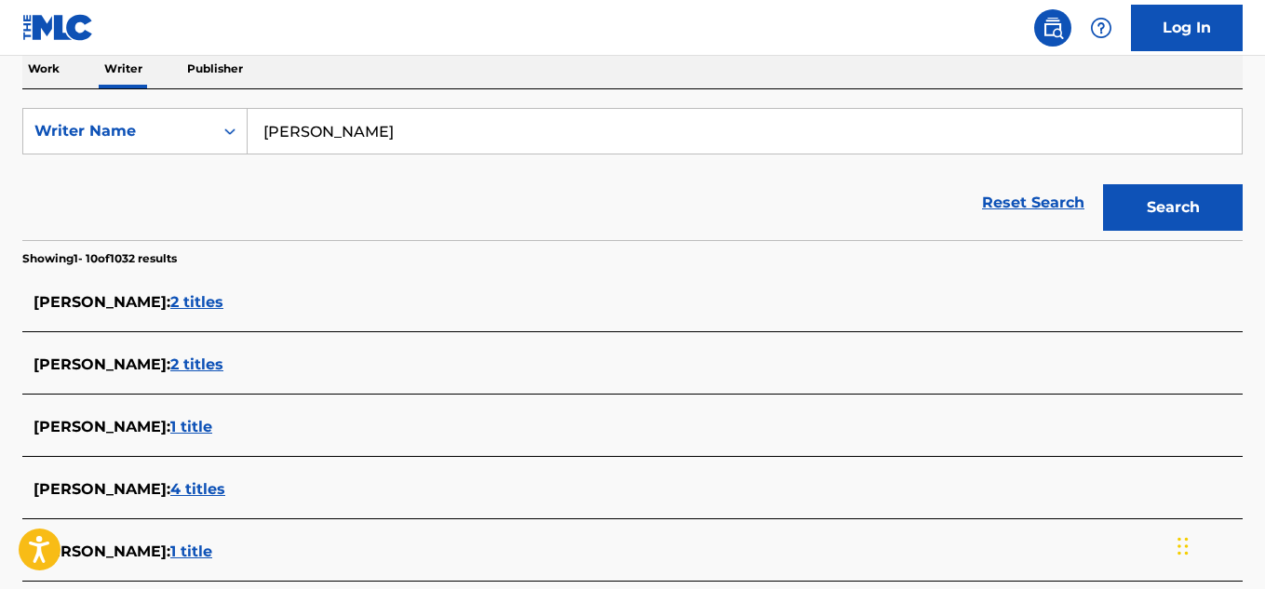
scroll to position [307, 0]
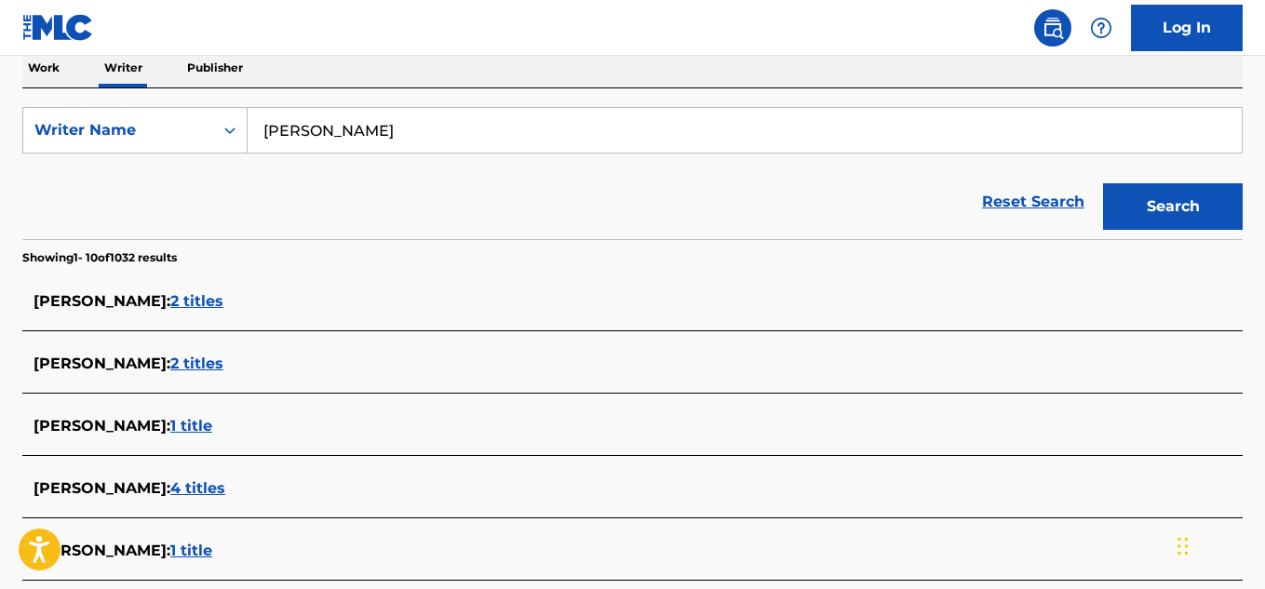
click at [223, 309] on span "2 titles" at bounding box center [196, 301] width 53 height 18
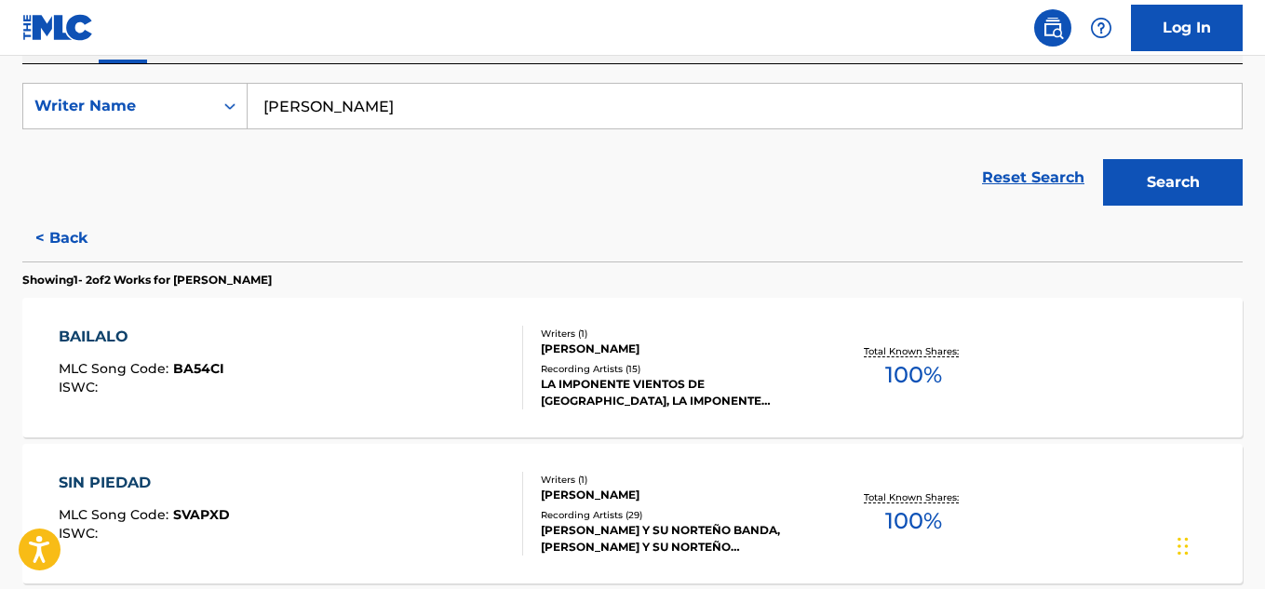
scroll to position [328, 0]
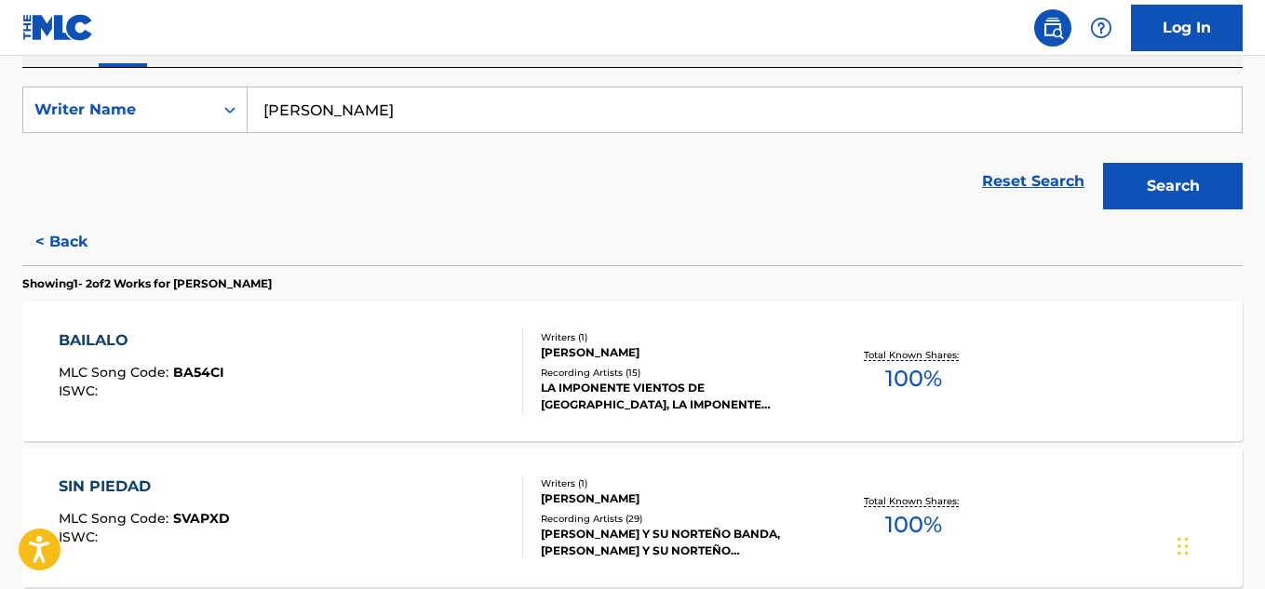
click at [293, 106] on input "[PERSON_NAME]" at bounding box center [745, 110] width 994 height 45
type input "[PERSON_NAME]"
click at [1103, 163] on button "Search" at bounding box center [1173, 186] width 140 height 47
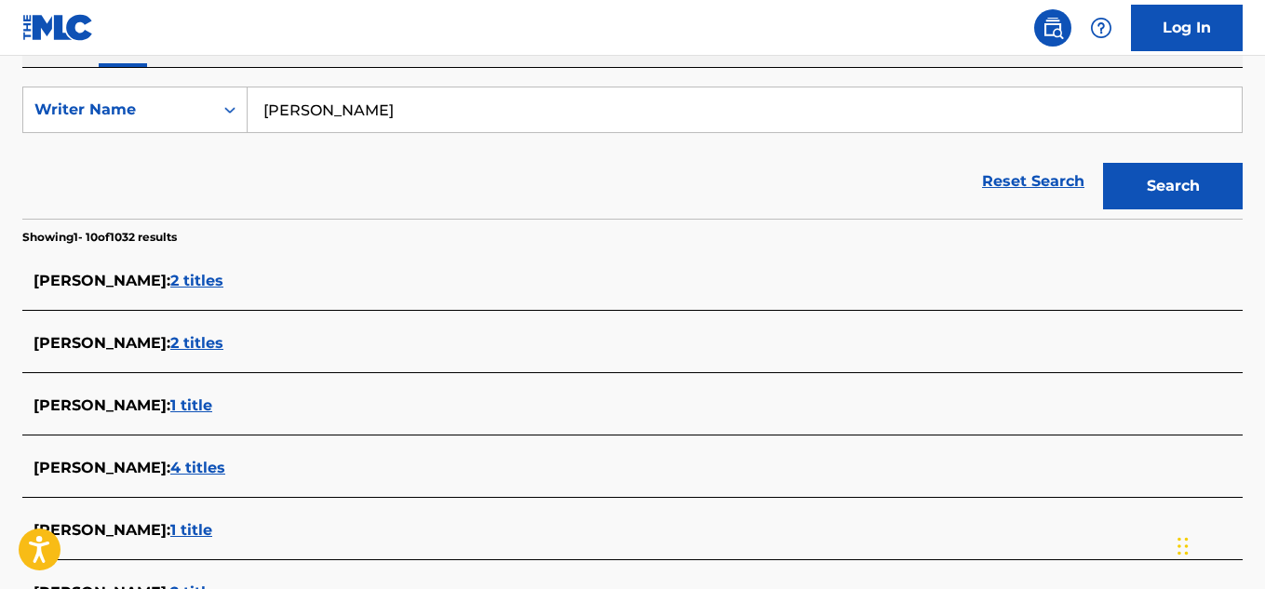
click at [223, 278] on span "2 titles" at bounding box center [196, 281] width 53 height 18
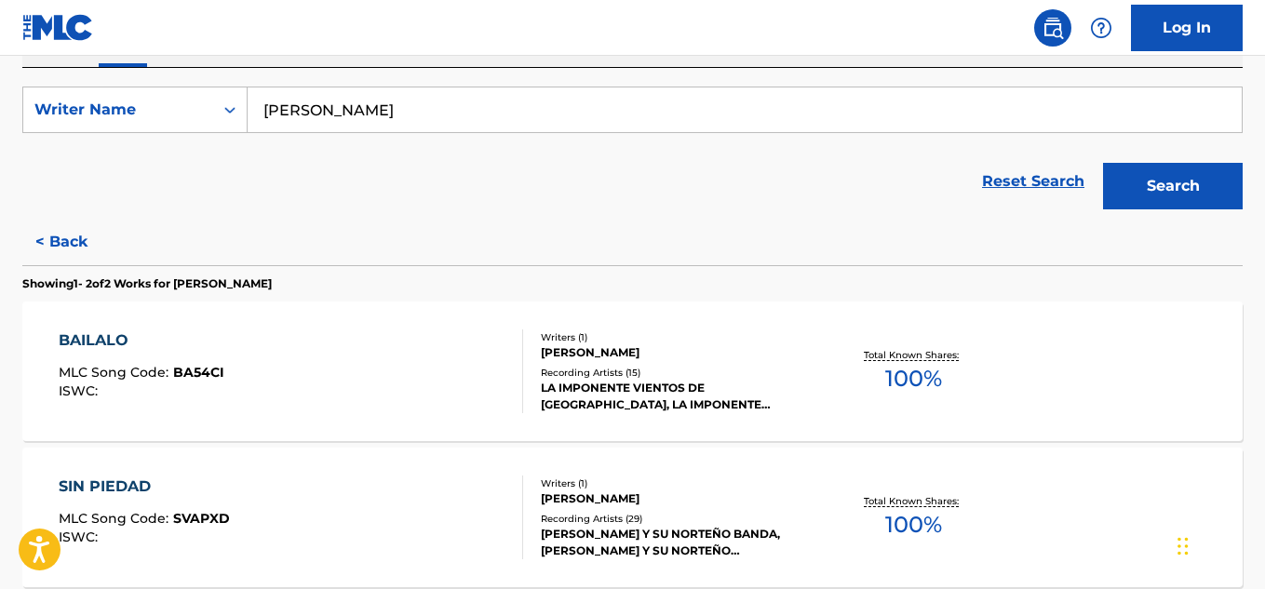
click at [923, 394] on span "100 %" at bounding box center [913, 379] width 57 height 34
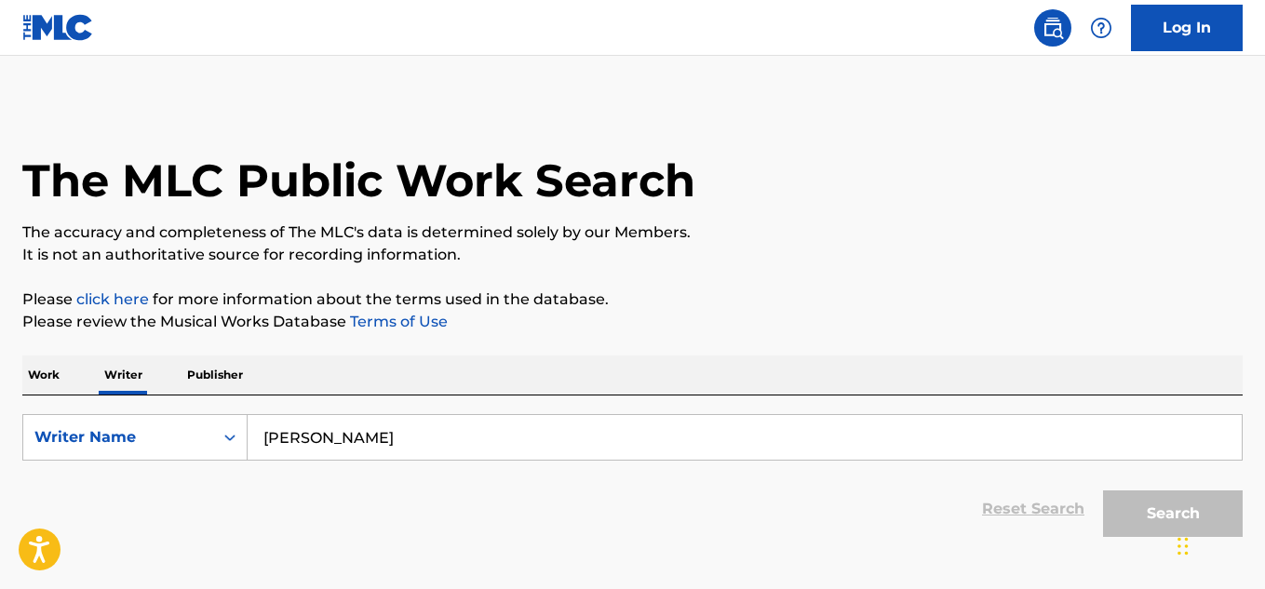
scroll to position [113, 0]
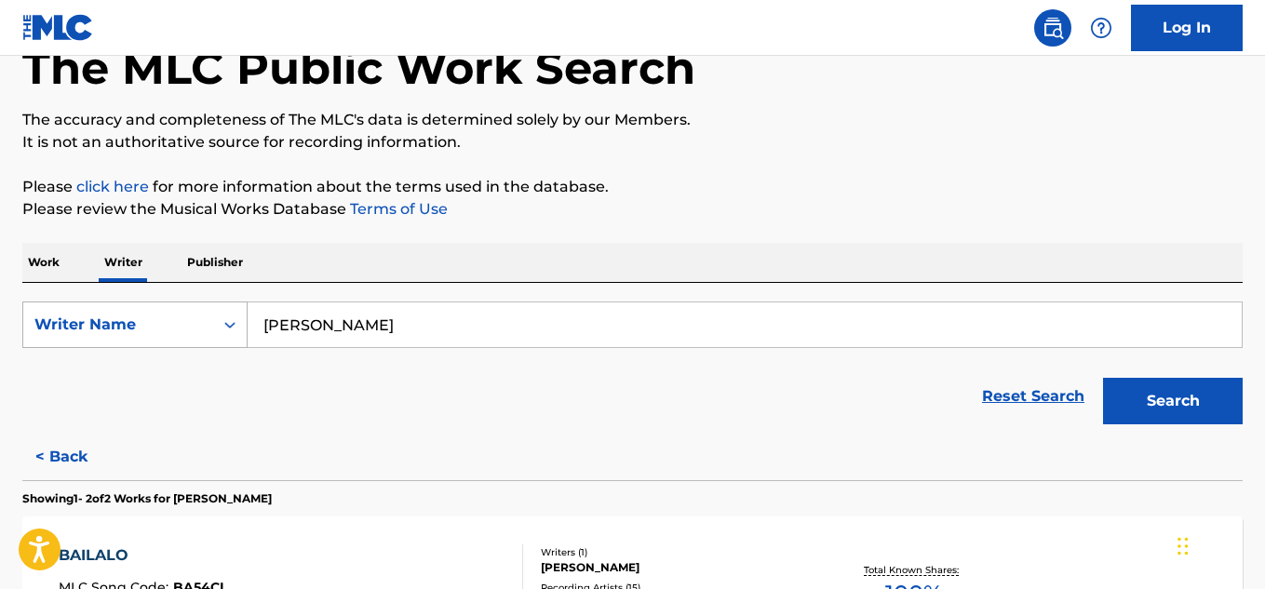
drag, startPoint x: 487, startPoint y: 329, endPoint x: 247, endPoint y: 327, distance: 240.2
click at [247, 327] on div "SearchWithCriteriad0d76c19-c591-4d26-8591-b5e66f03416f Writer Name [PERSON_NAME]" at bounding box center [632, 325] width 1220 height 47
paste input "[PERSON_NAME]"
type input "[PERSON_NAME]"
click at [1177, 402] on button "Search" at bounding box center [1173, 401] width 140 height 47
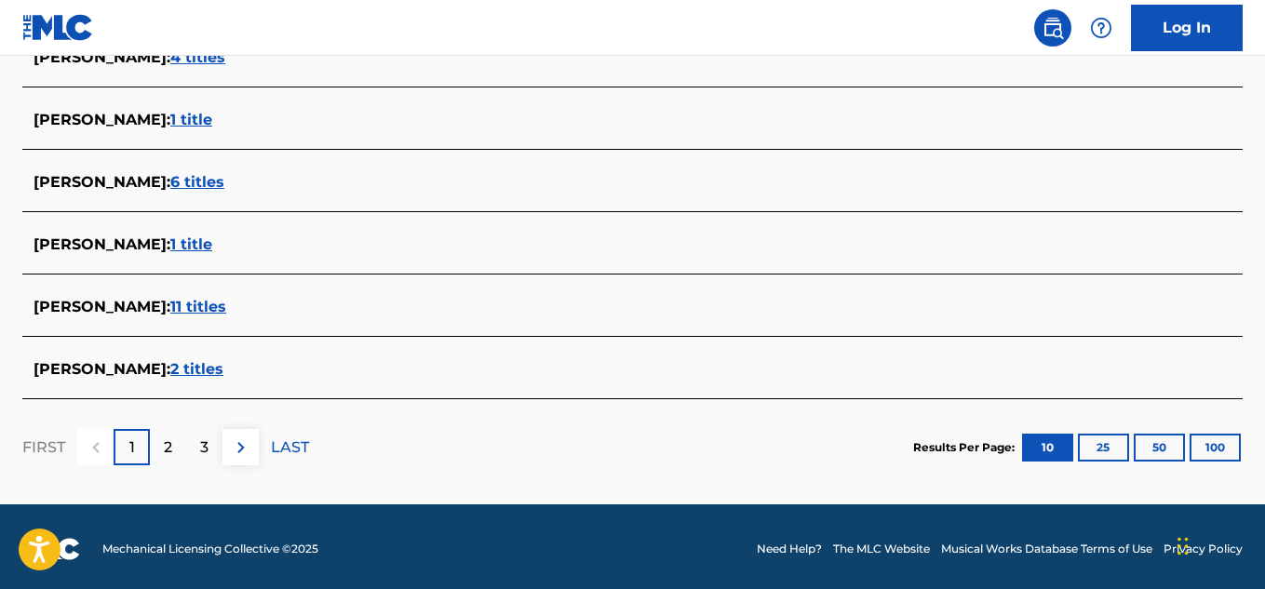
scroll to position [802, 0]
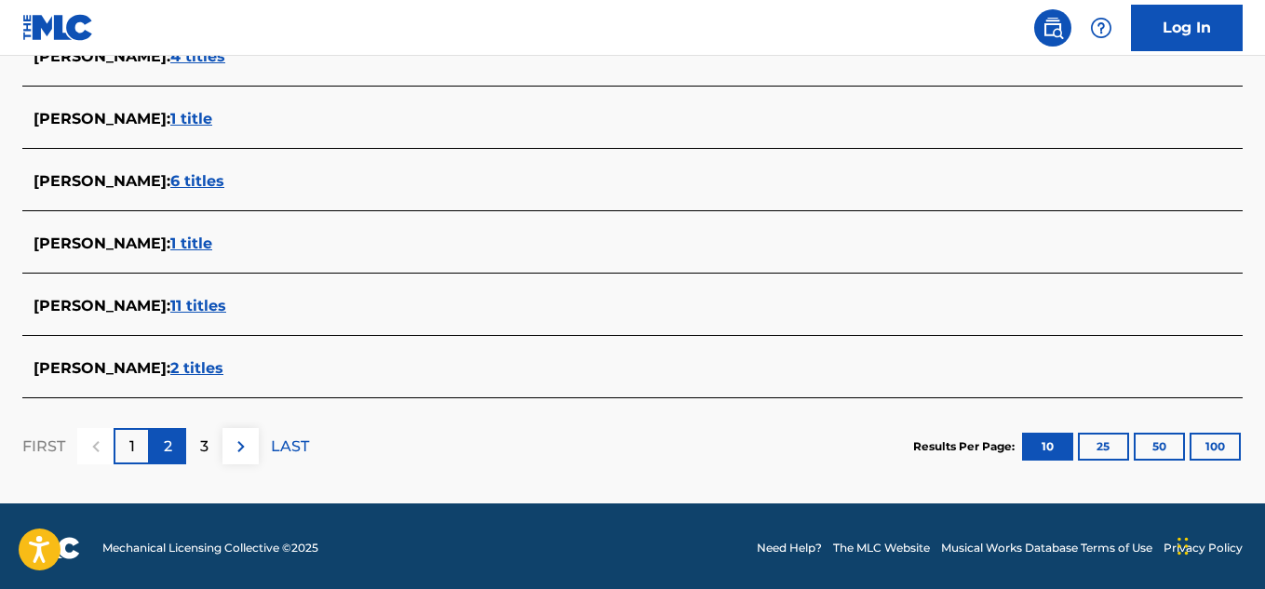
click at [161, 448] on div "2" at bounding box center [168, 446] width 36 height 36
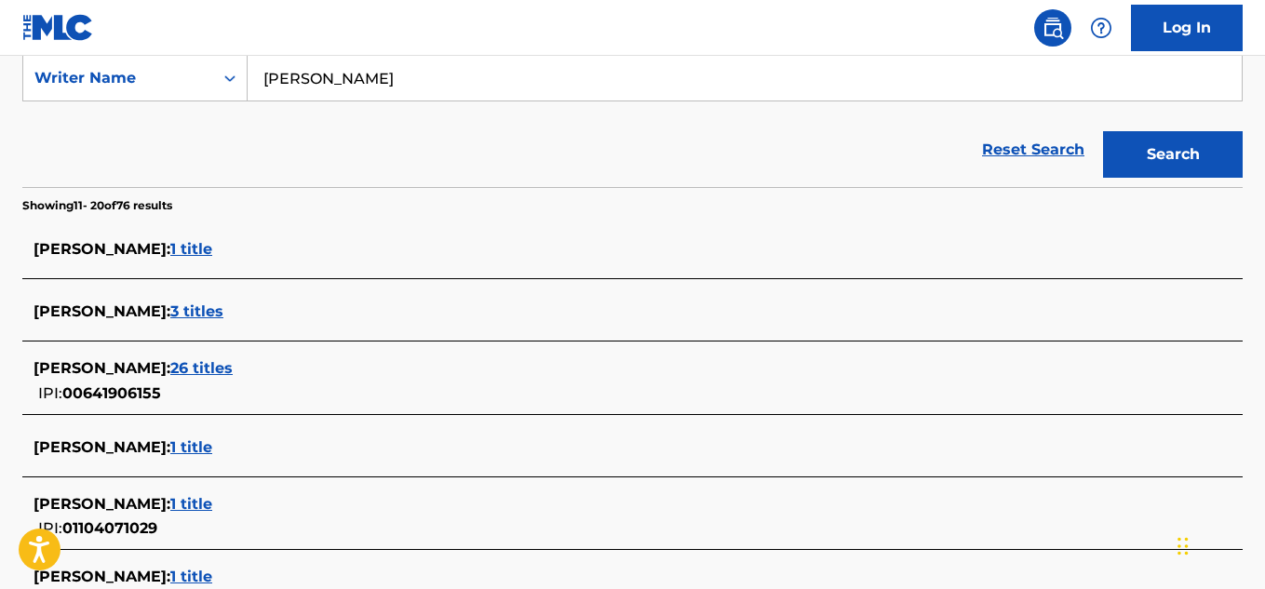
scroll to position [375, 0]
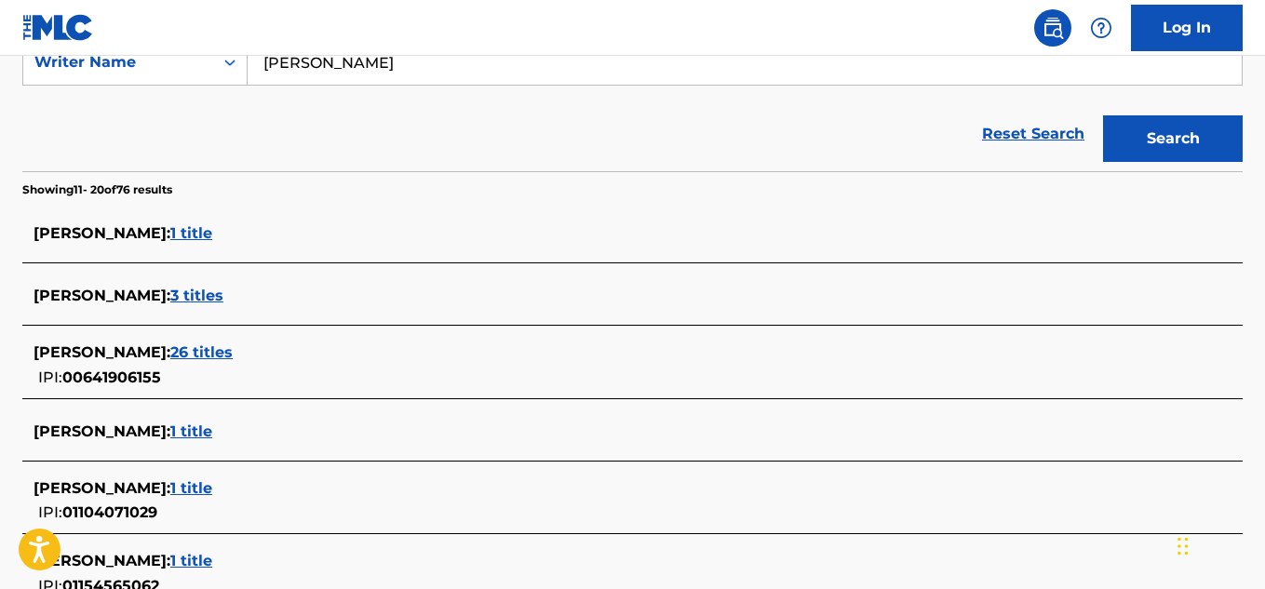
click at [230, 357] on span "26 titles" at bounding box center [201, 353] width 62 height 18
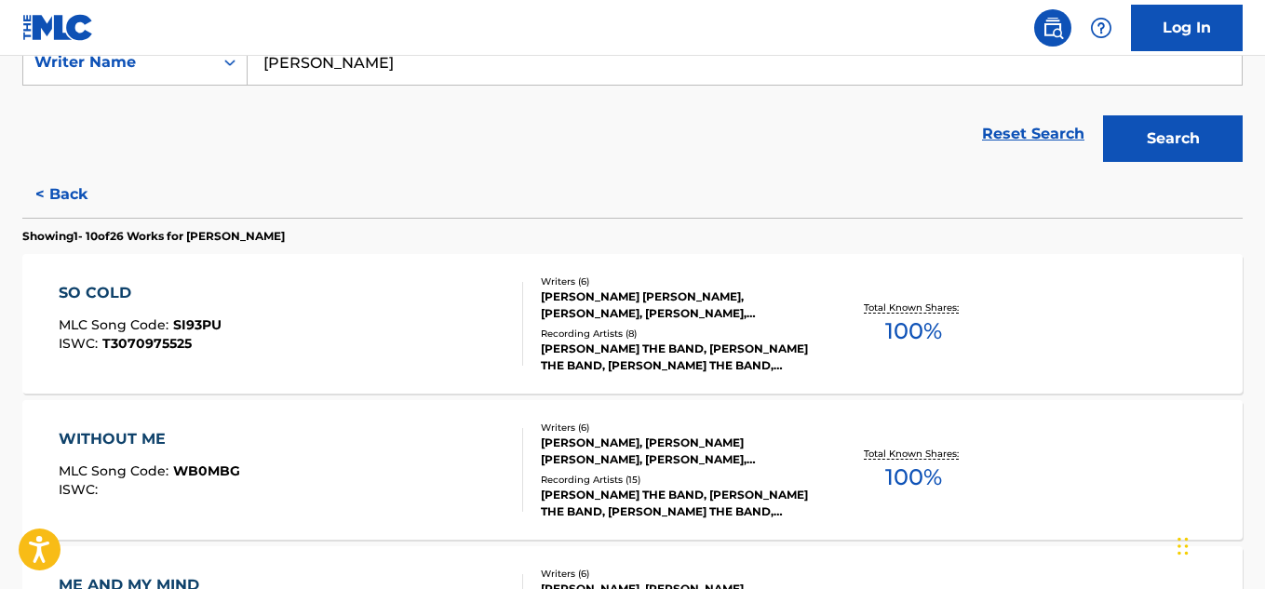
click at [903, 330] on span "100 %" at bounding box center [913, 332] width 57 height 34
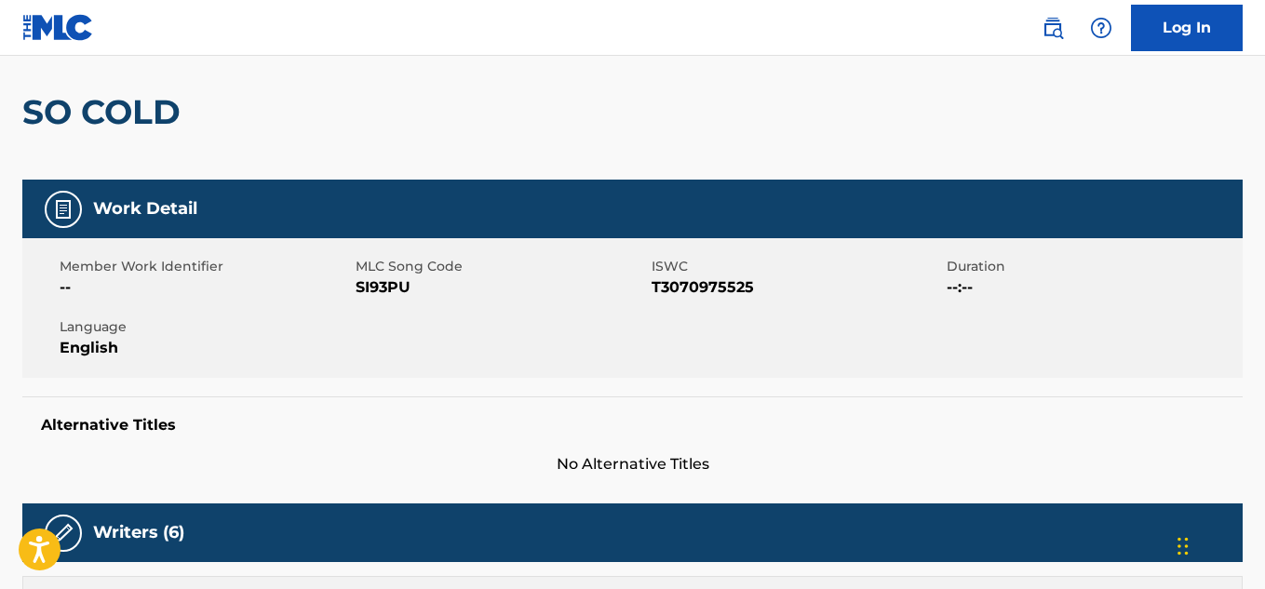
scroll to position [151, 0]
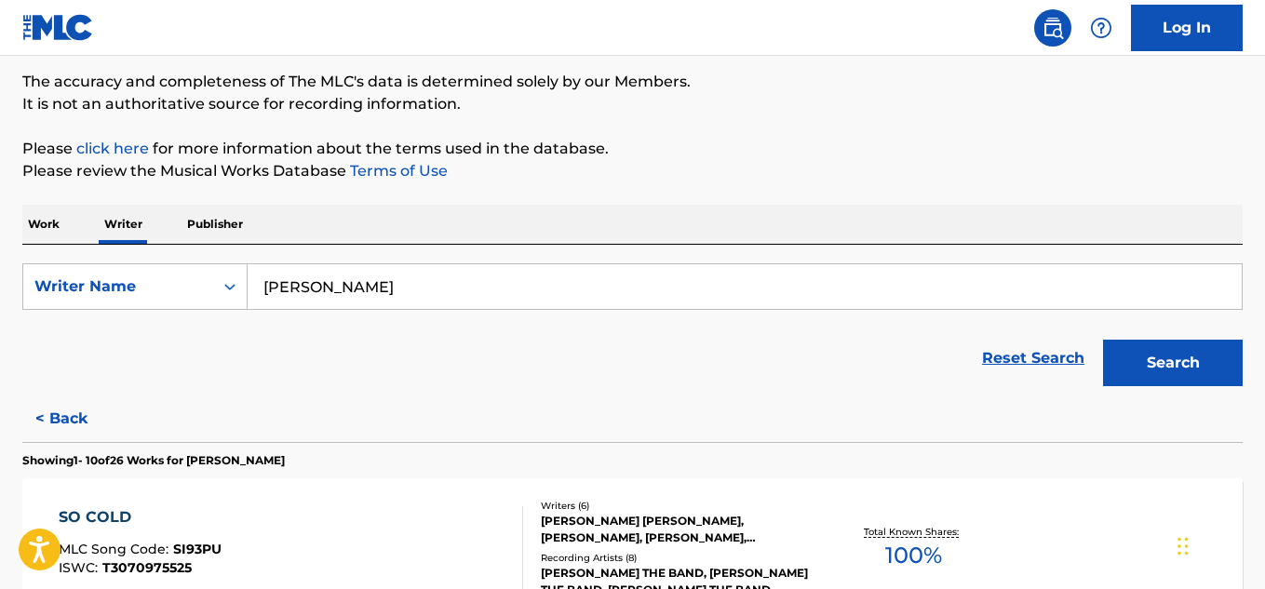
drag, startPoint x: 423, startPoint y: 297, endPoint x: 184, endPoint y: 255, distance: 242.0
click at [184, 255] on div "SearchWithCriteriad0d76c19-c591-4d26-8591-b5e66f03416f Writer Name [PERSON_NAME…" at bounding box center [632, 320] width 1220 height 151
paste input "[PERSON_NAME]"
type input "[PERSON_NAME]"
click at [1163, 368] on button "Search" at bounding box center [1173, 363] width 140 height 47
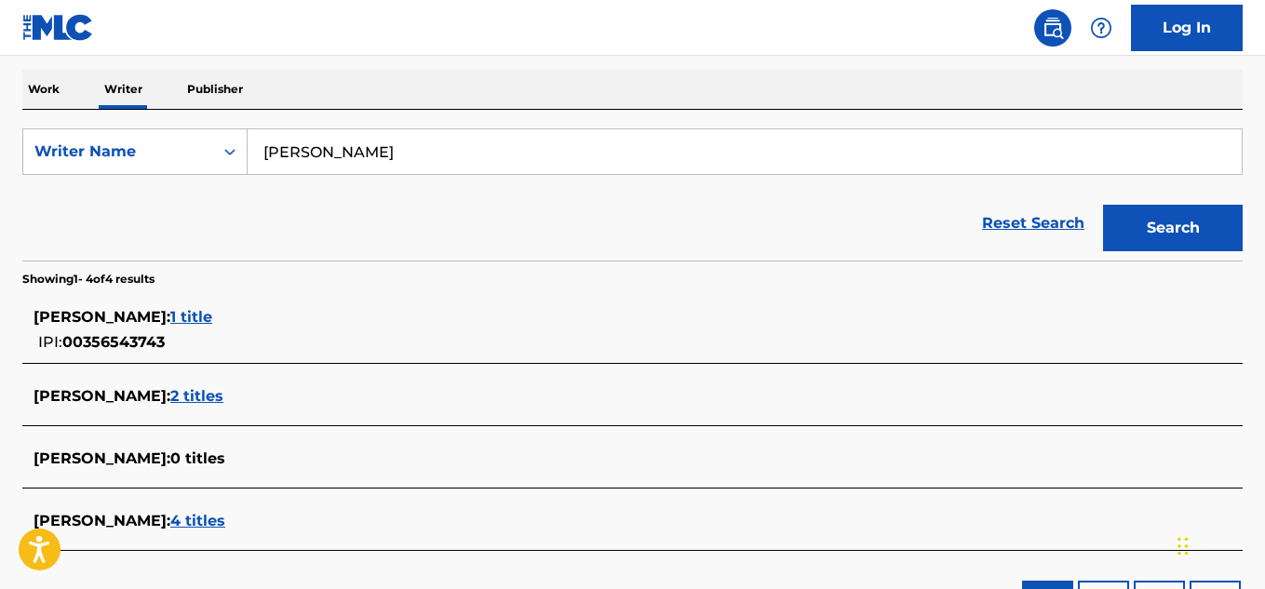
scroll to position [289, 0]
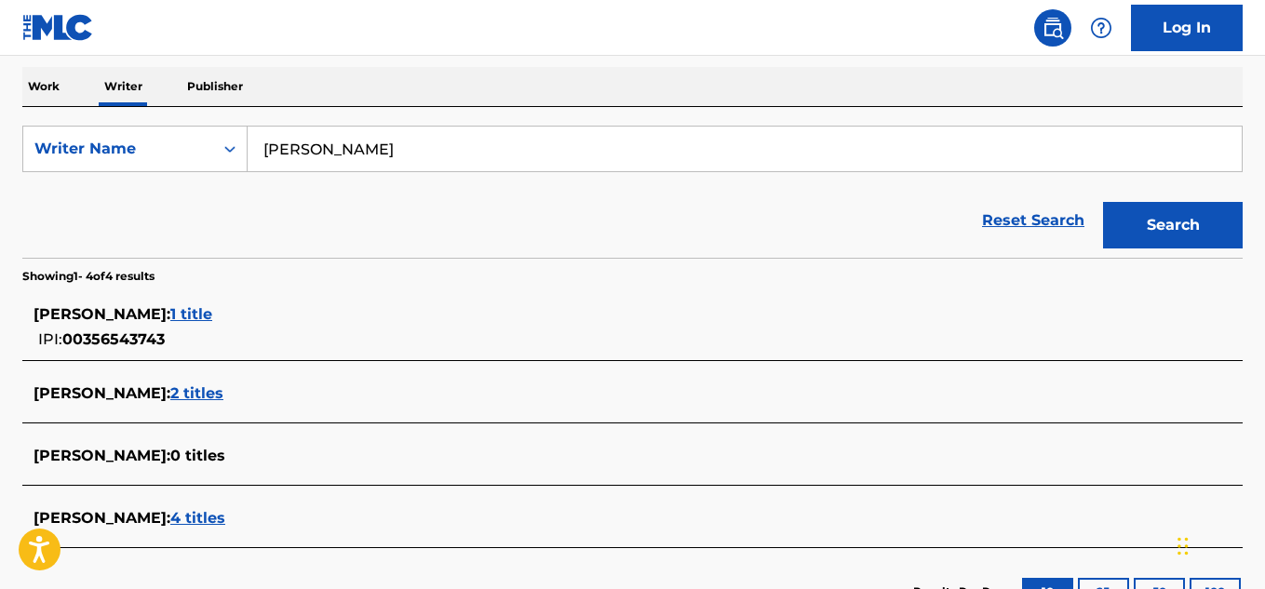
click at [170, 317] on span "1 title" at bounding box center [191, 314] width 42 height 18
